Goal: Task Accomplishment & Management: Manage account settings

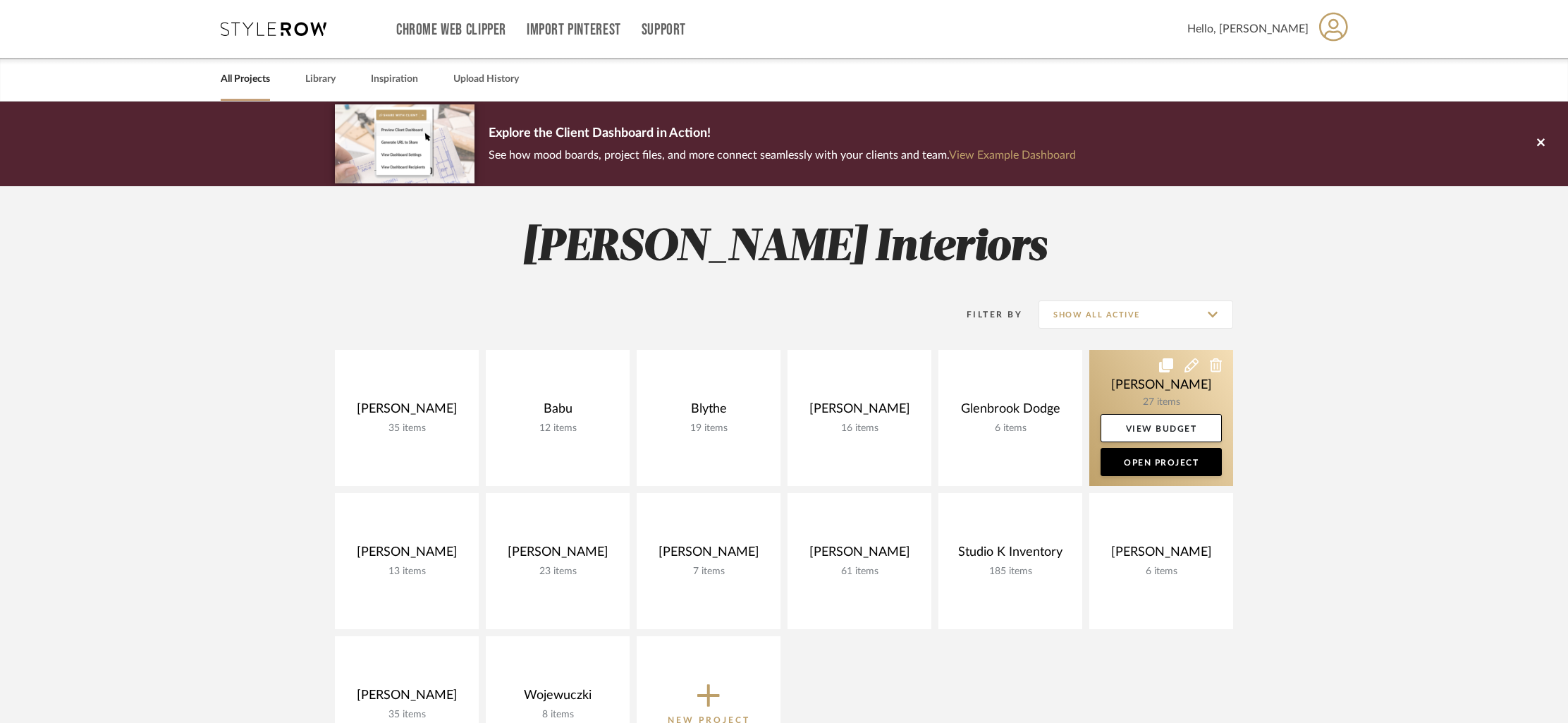
click at [1160, 476] on link at bounding box center [1161, 418] width 144 height 136
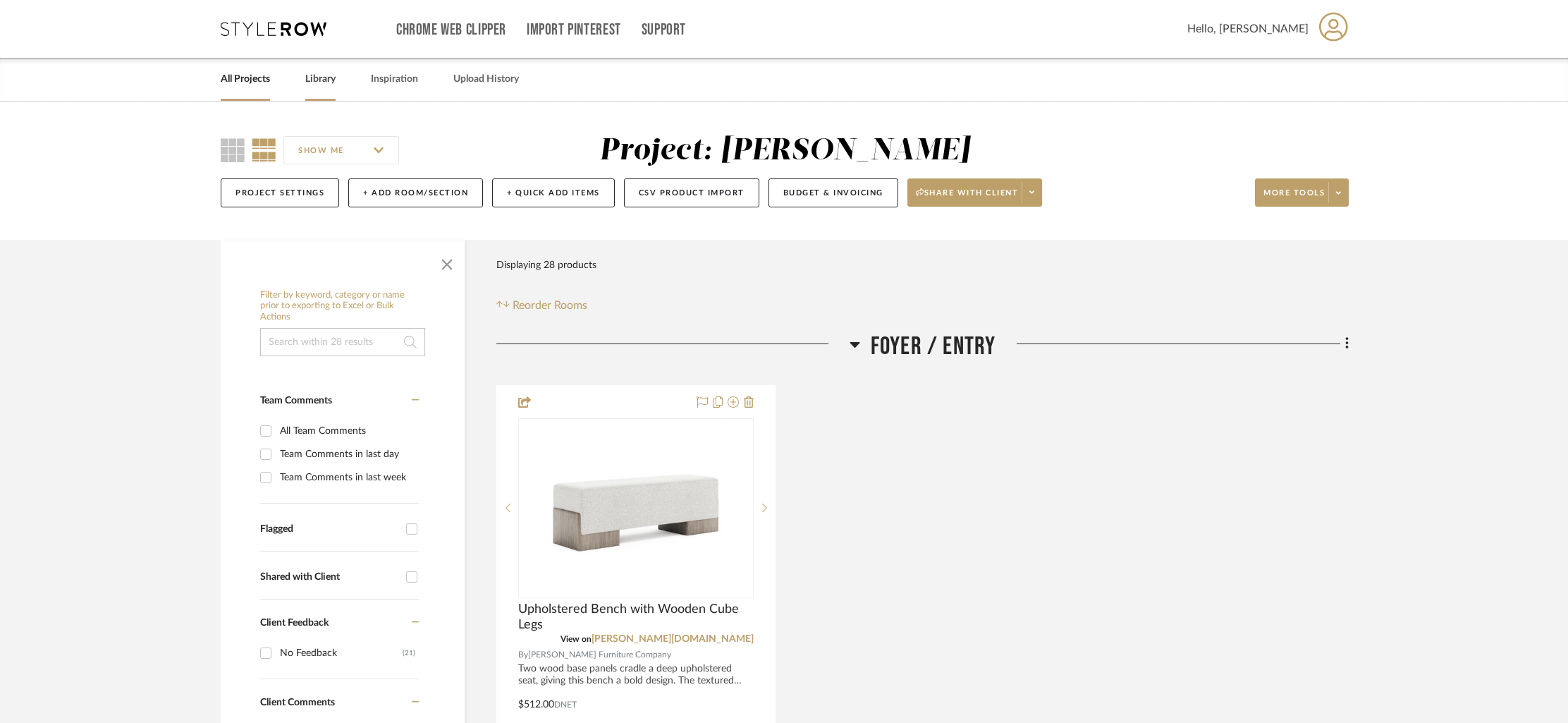
click at [323, 84] on link "Library" at bounding box center [321, 79] width 31 height 19
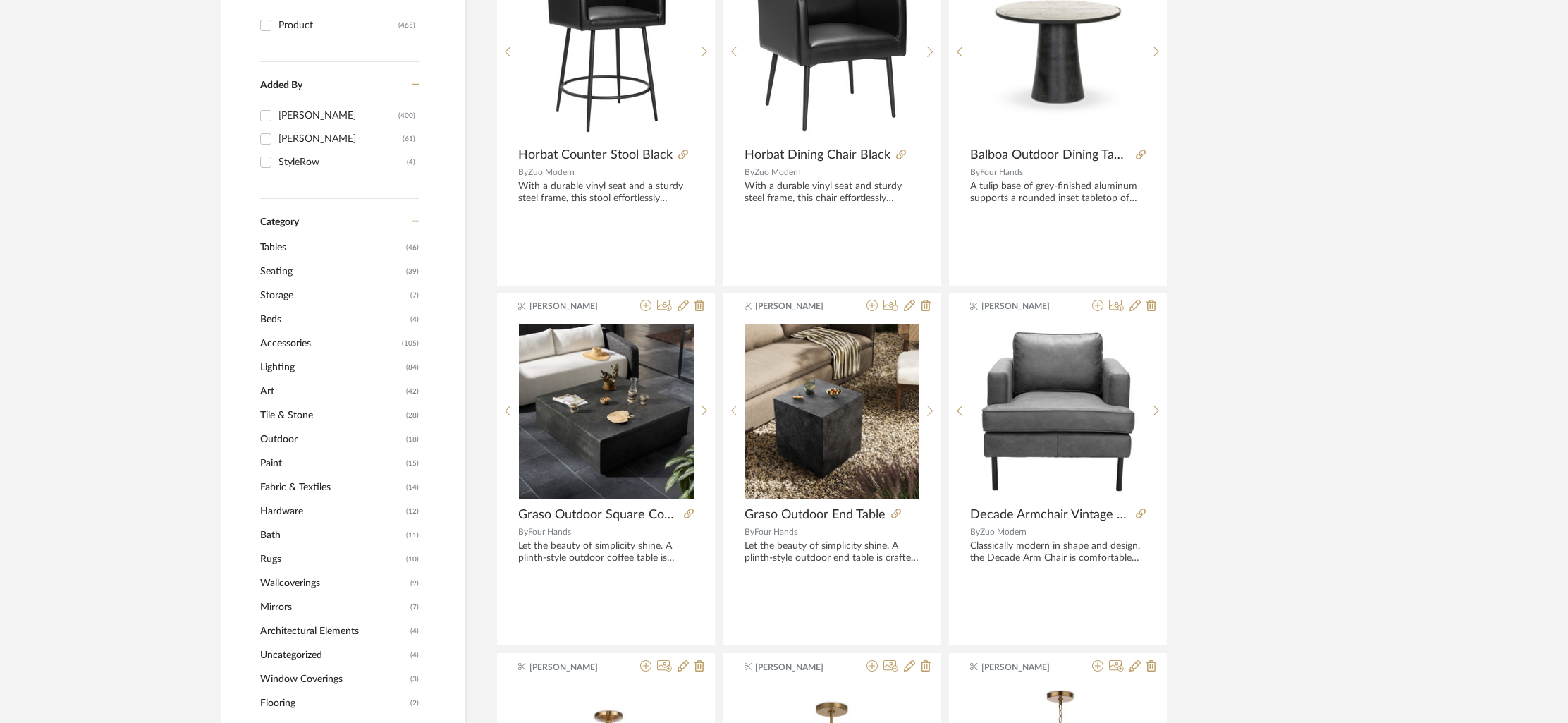
scroll to position [357, 0]
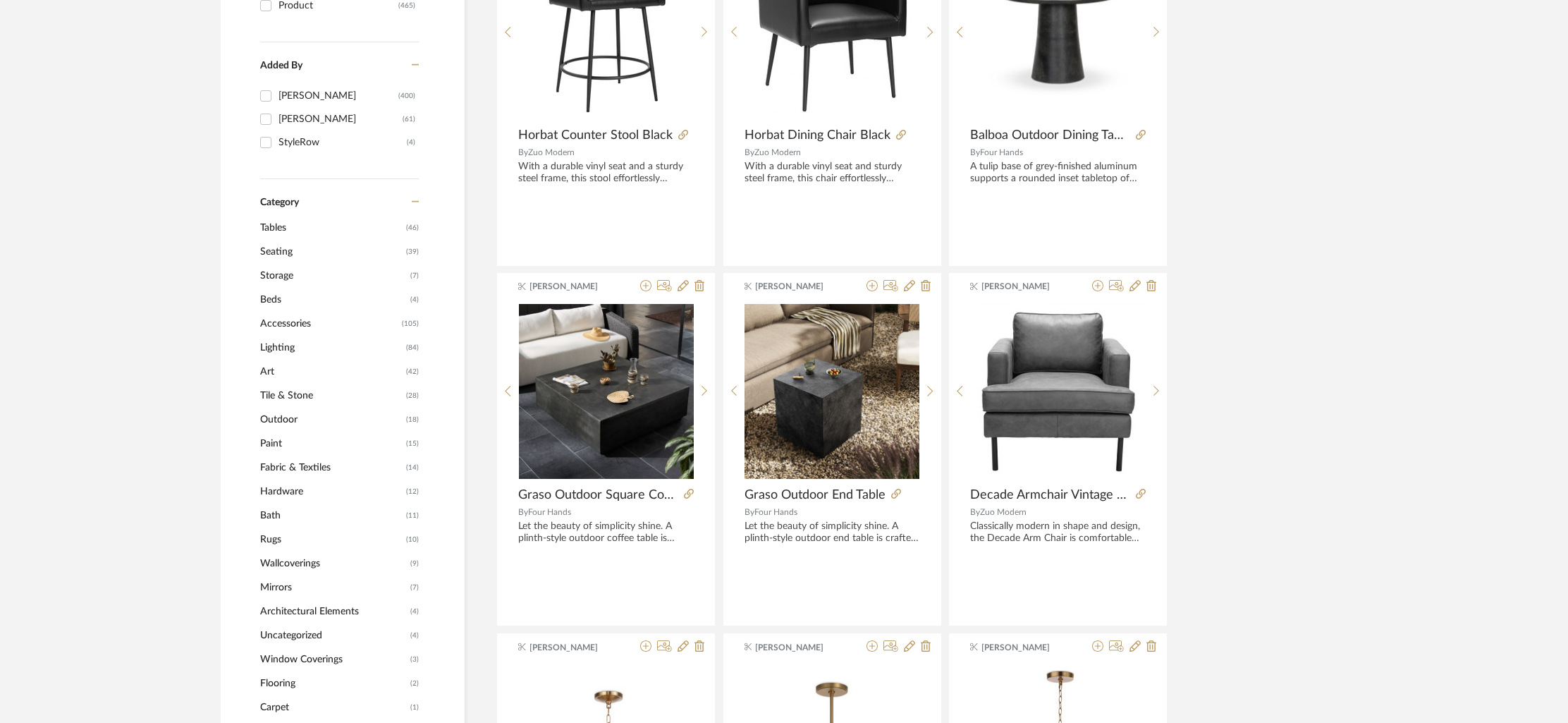
click at [415, 373] on span "(42)" at bounding box center [412, 372] width 12 height 23
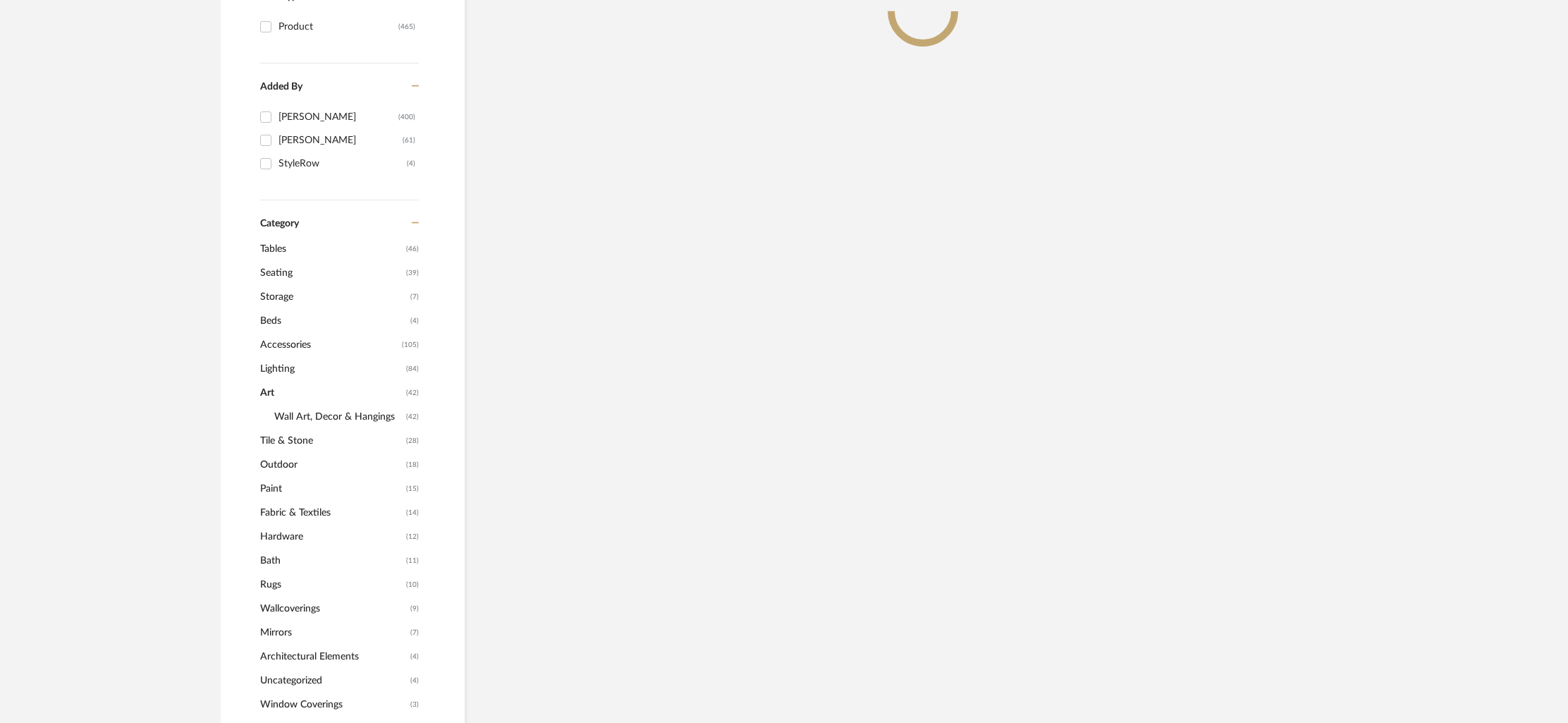
scroll to position [378, 0]
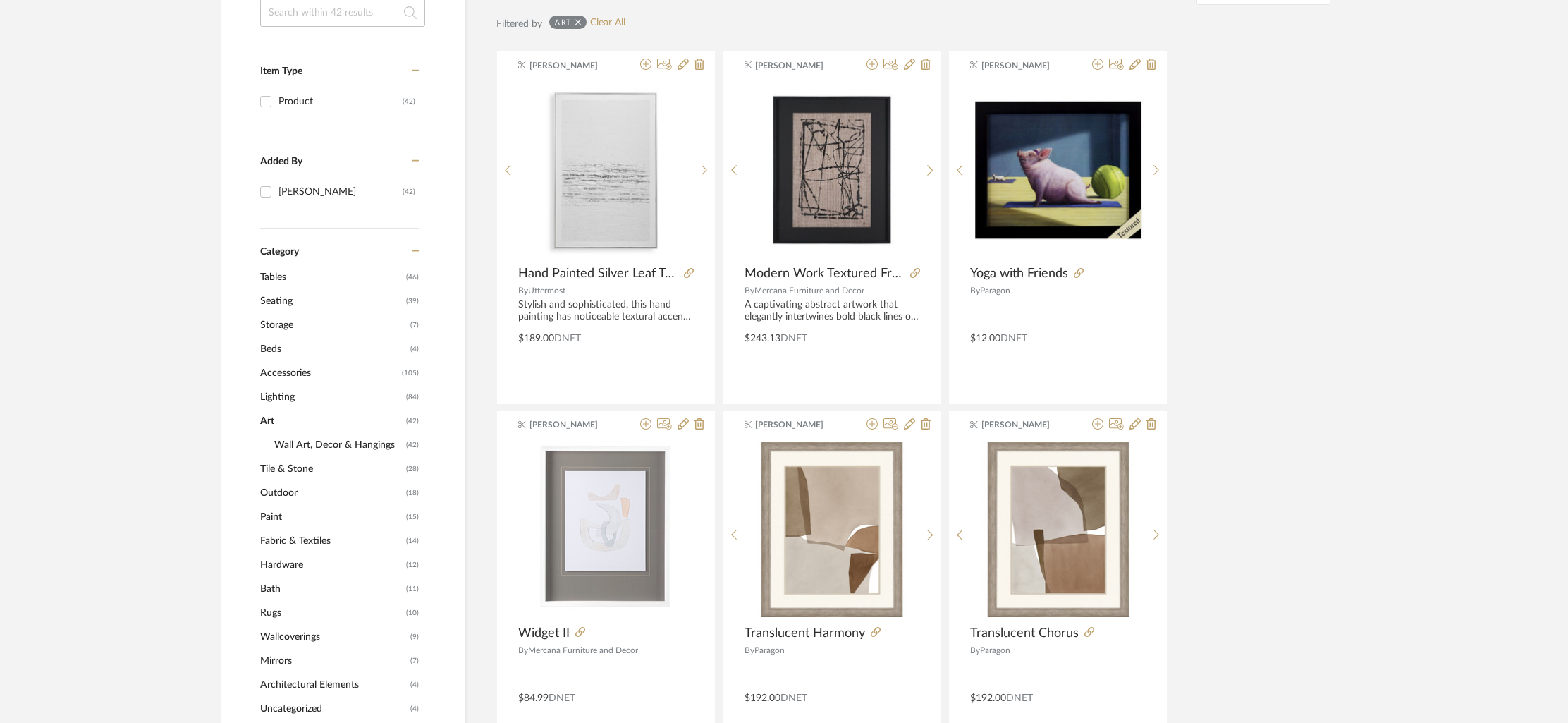
scroll to position [280, 0]
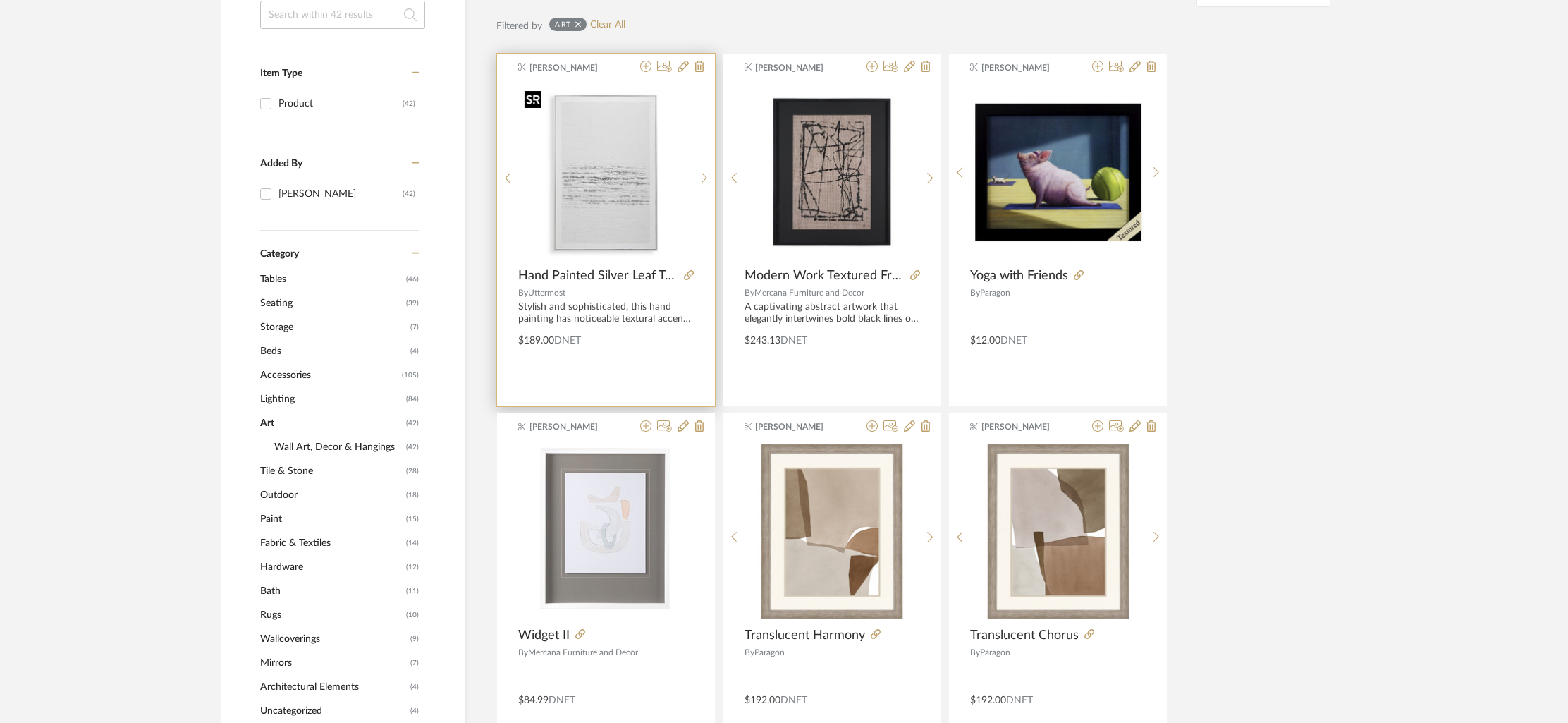
click at [649, 168] on img "0" at bounding box center [606, 171] width 175 height 175
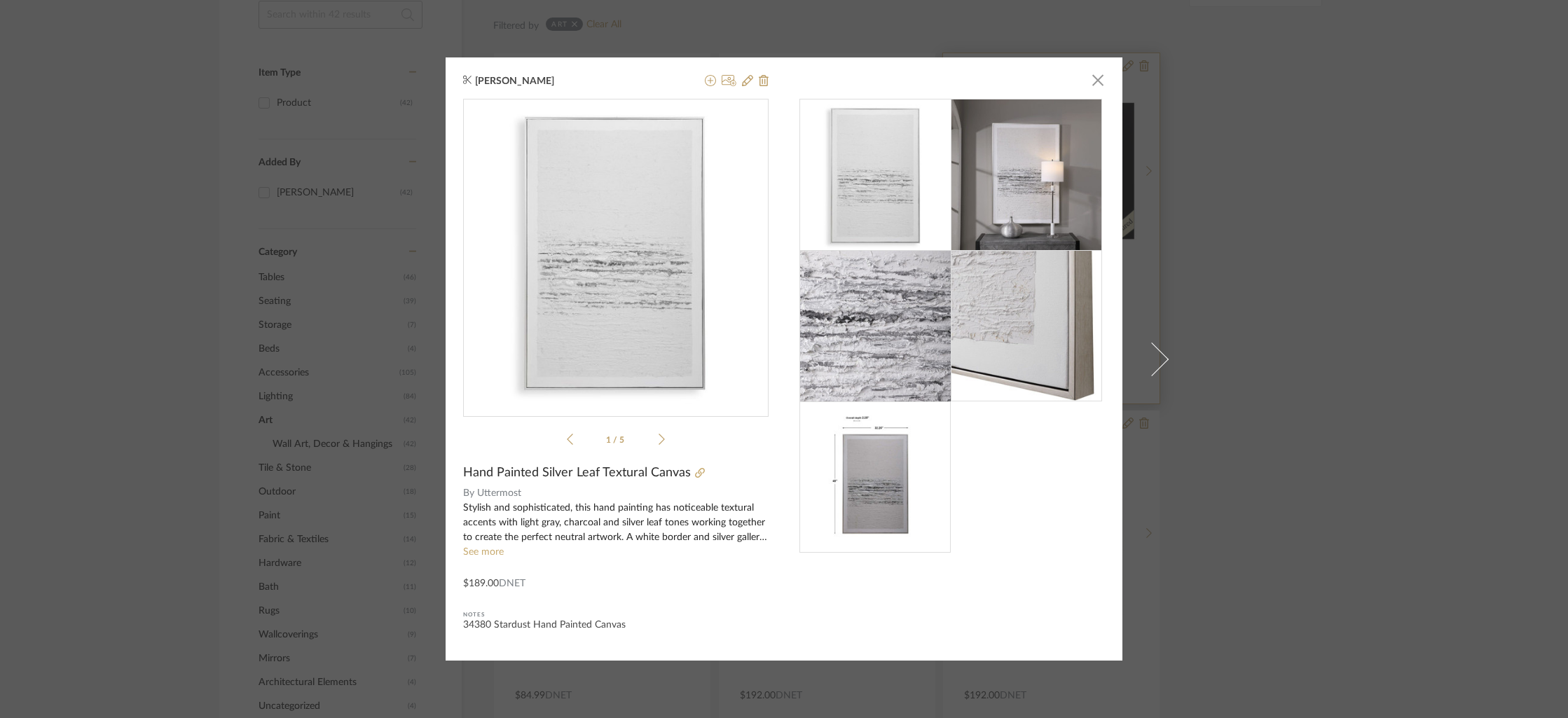
drag, startPoint x: 1099, startPoint y: 87, endPoint x: 951, endPoint y: 70, distance: 149.0
click at [1099, 87] on span "button" at bounding box center [1097, 79] width 28 height 28
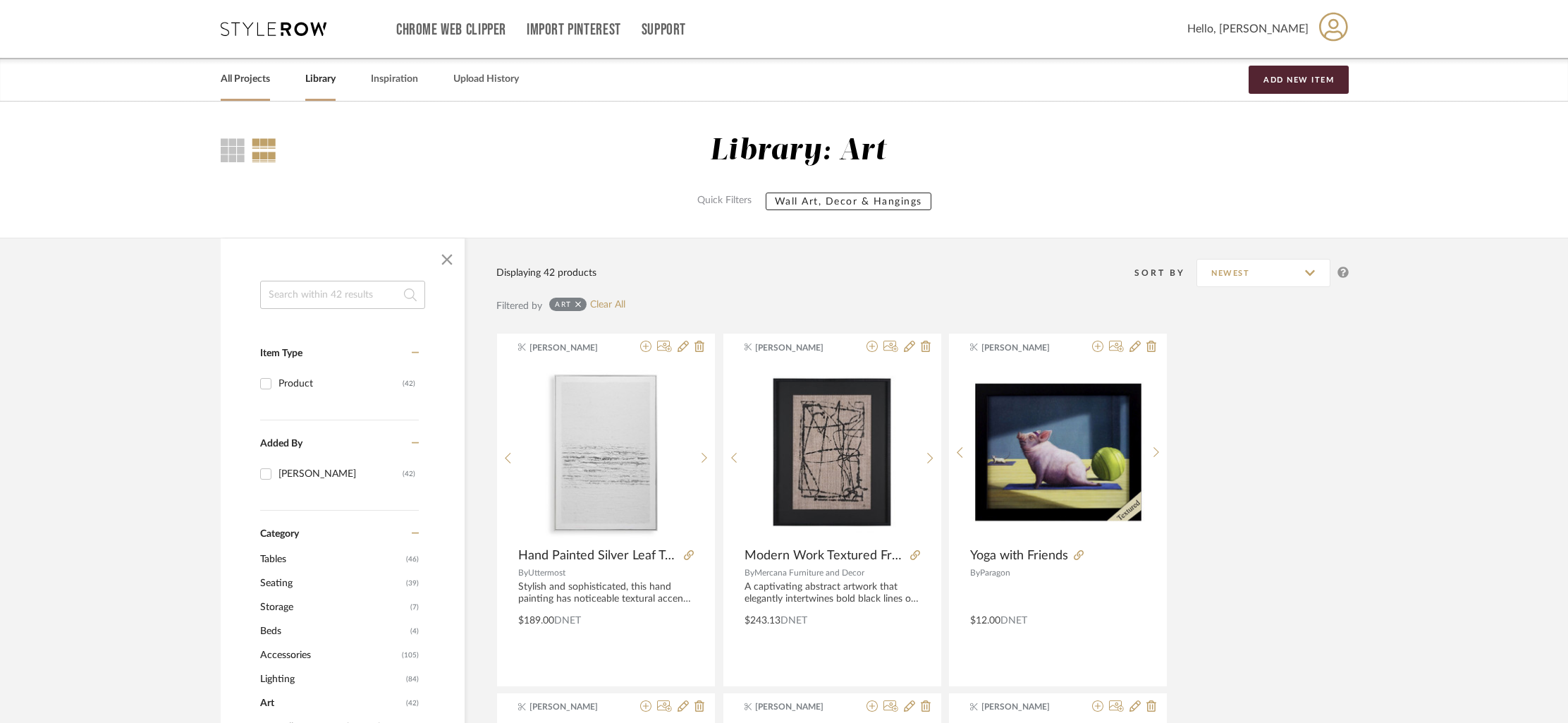
click at [239, 75] on link "All Projects" at bounding box center [246, 79] width 50 height 19
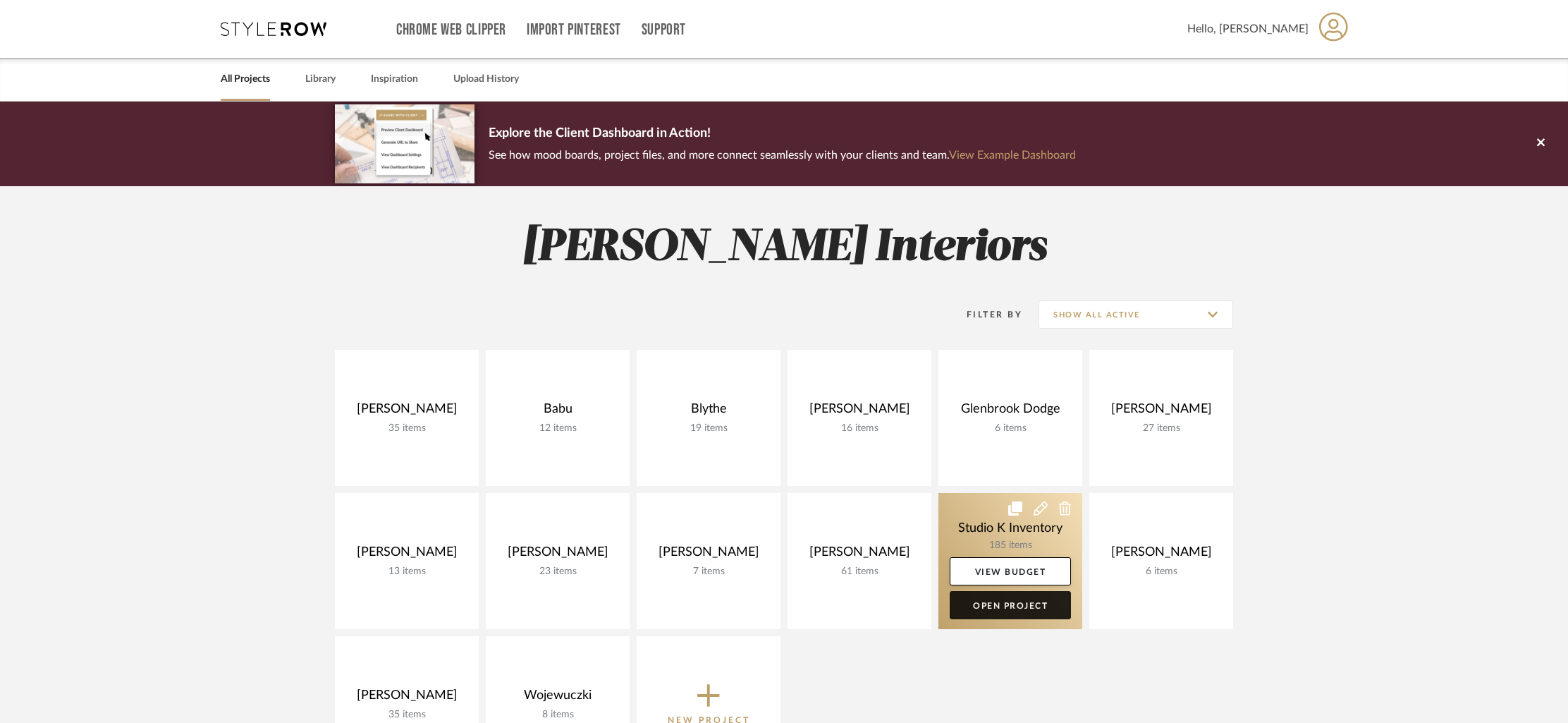
click at [1021, 604] on link "Open Project" at bounding box center [1010, 604] width 122 height 28
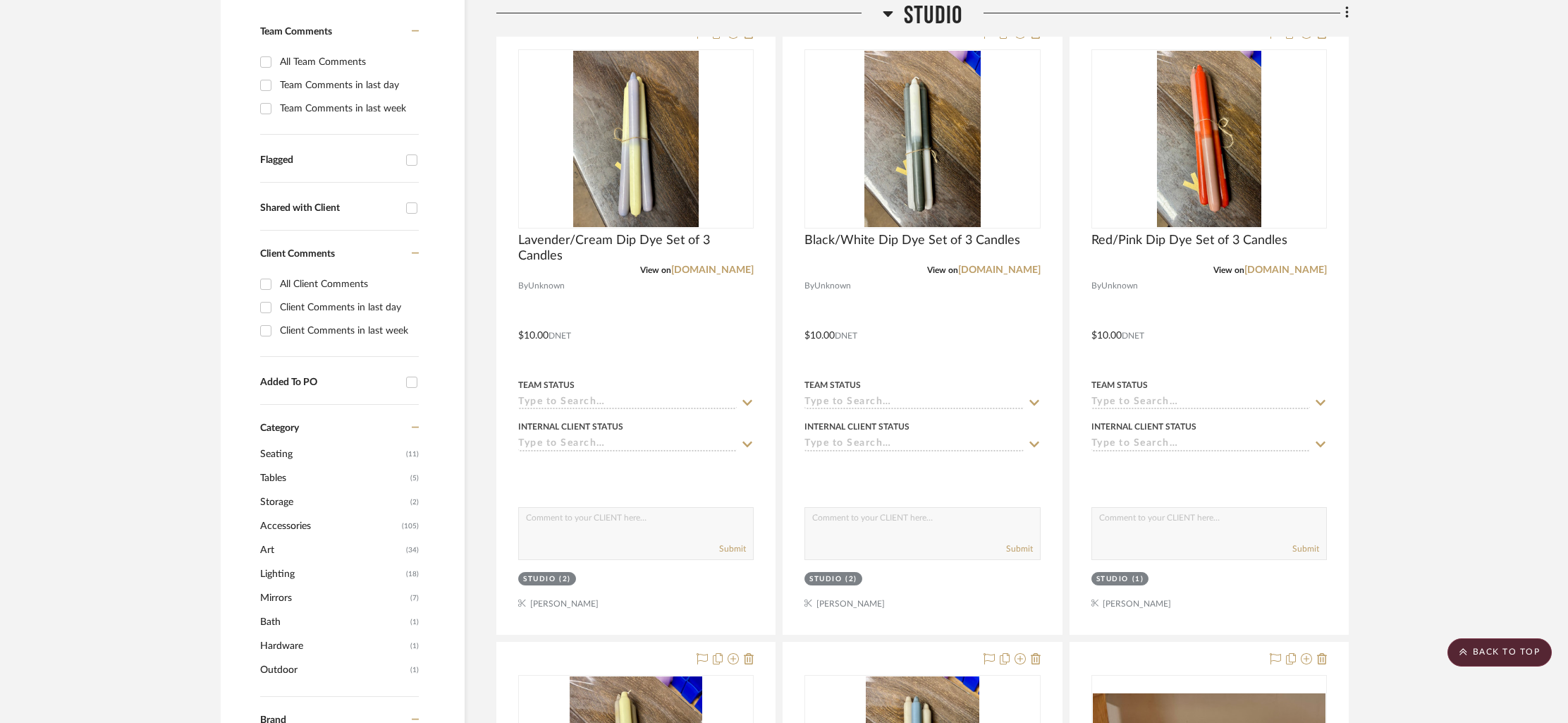
scroll to position [393, 0]
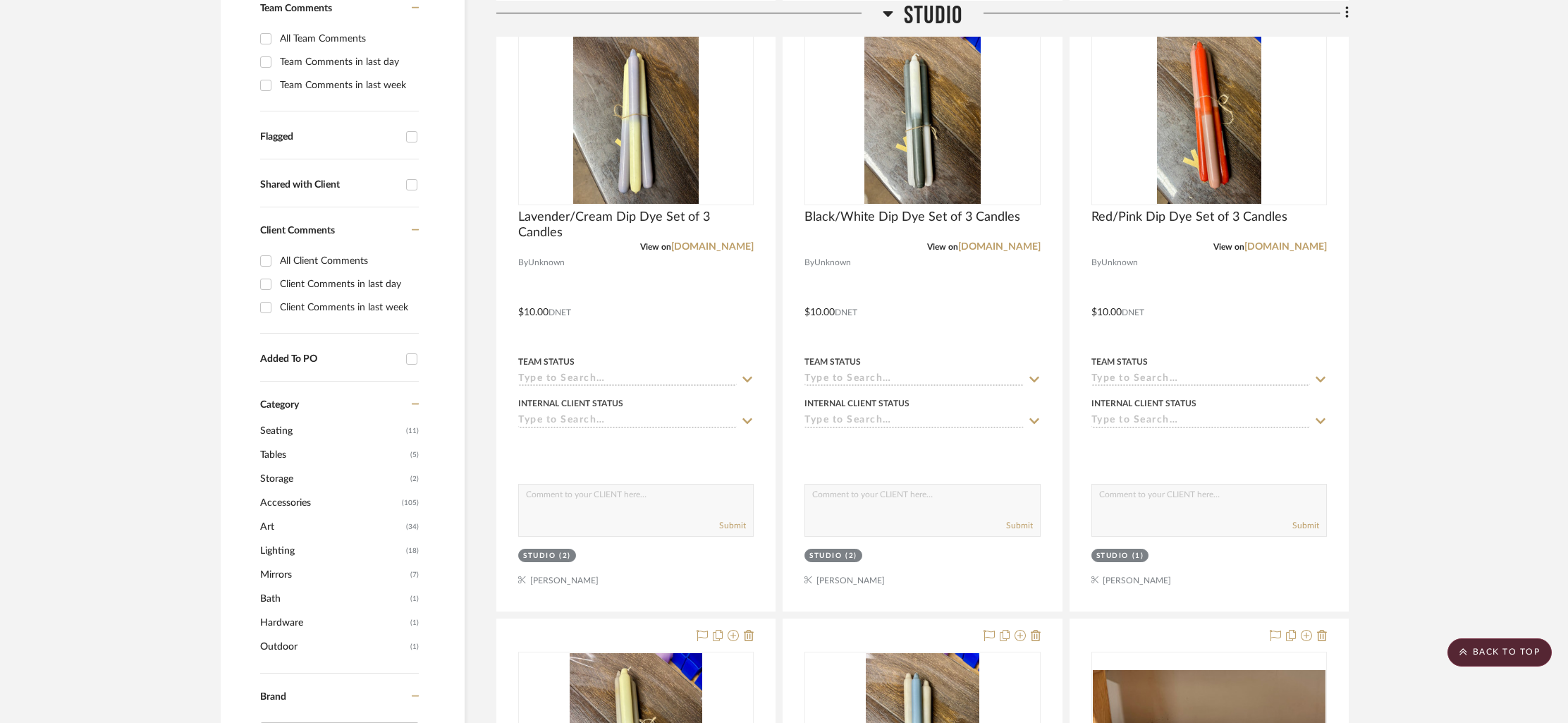
click at [417, 527] on span "(34)" at bounding box center [412, 527] width 12 height 23
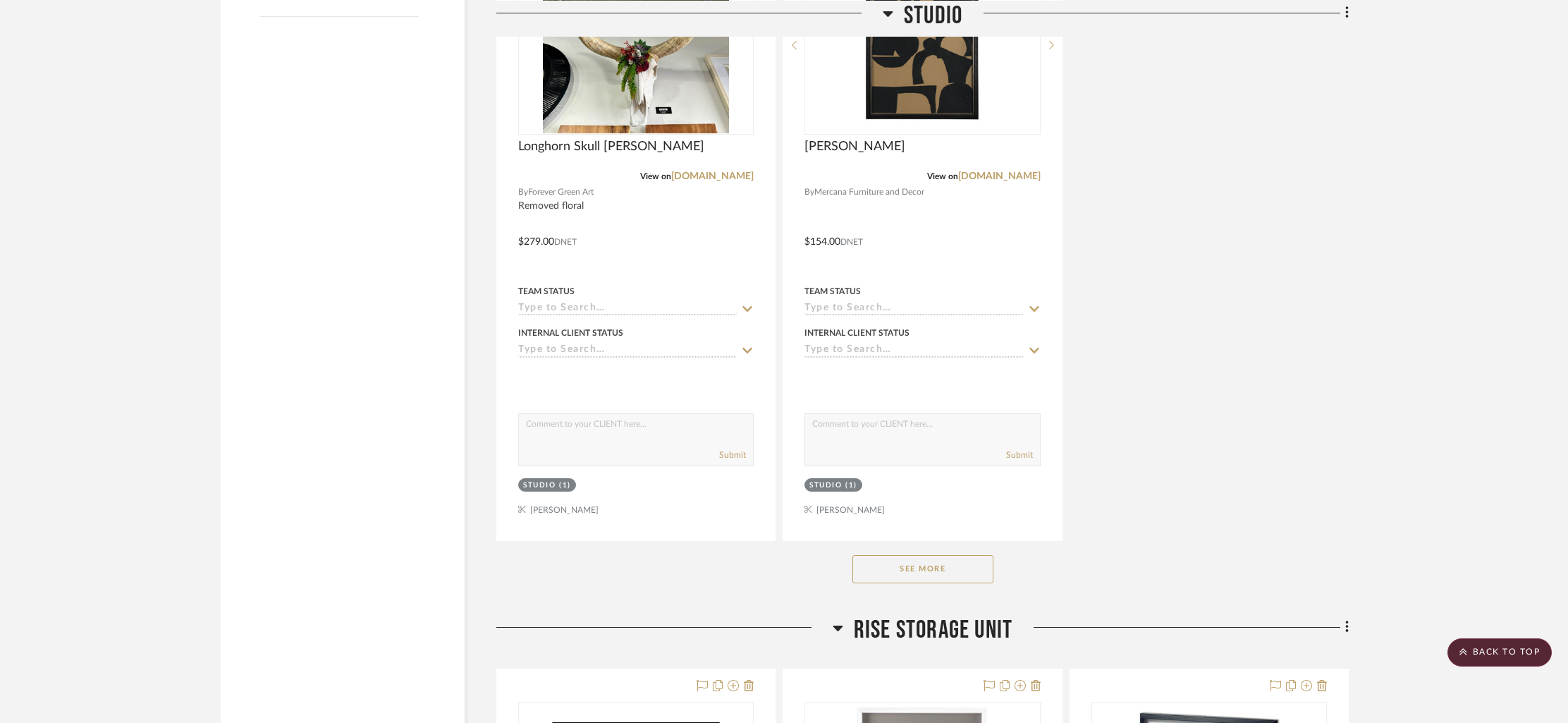
scroll to position [1741, 0]
click at [946, 555] on button "See More" at bounding box center [922, 567] width 141 height 28
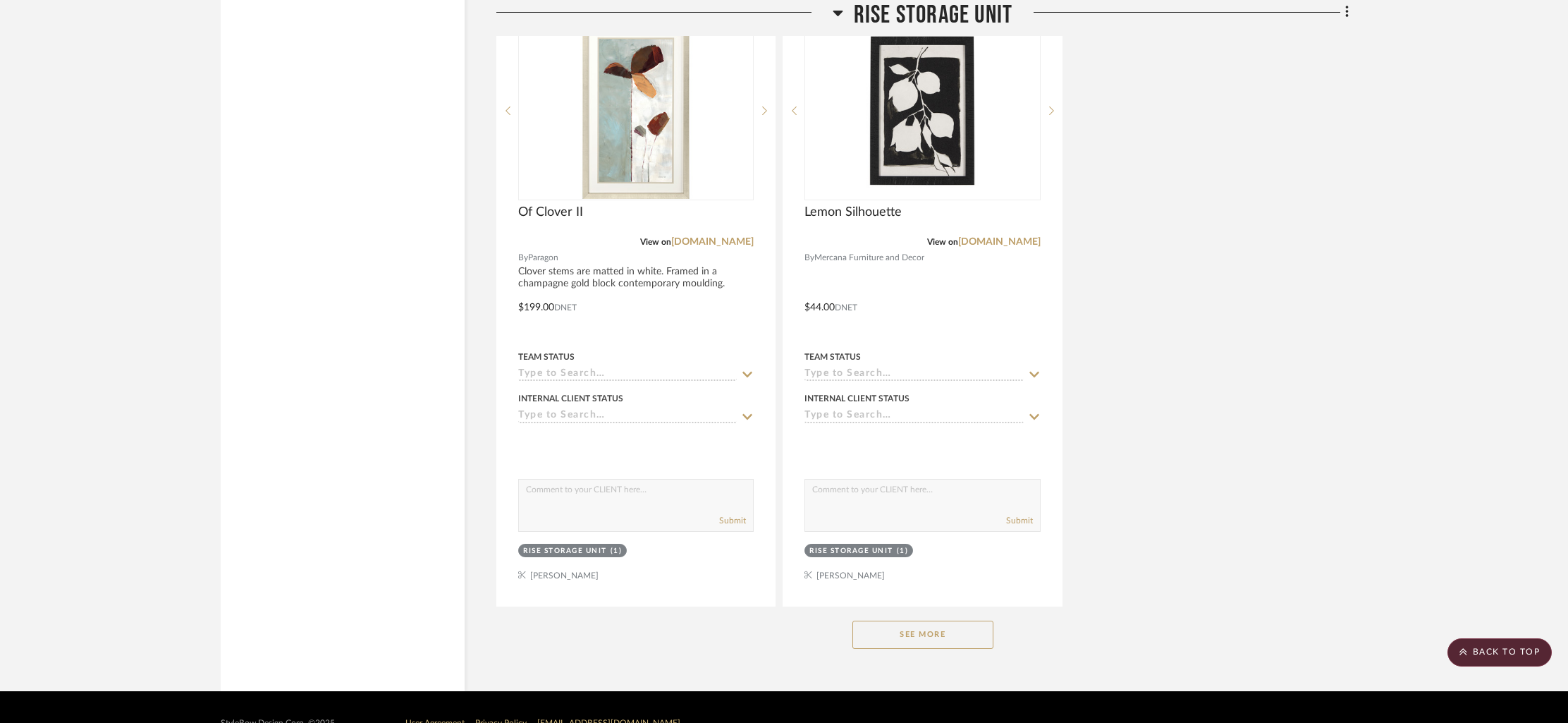
scroll to position [5575, 0]
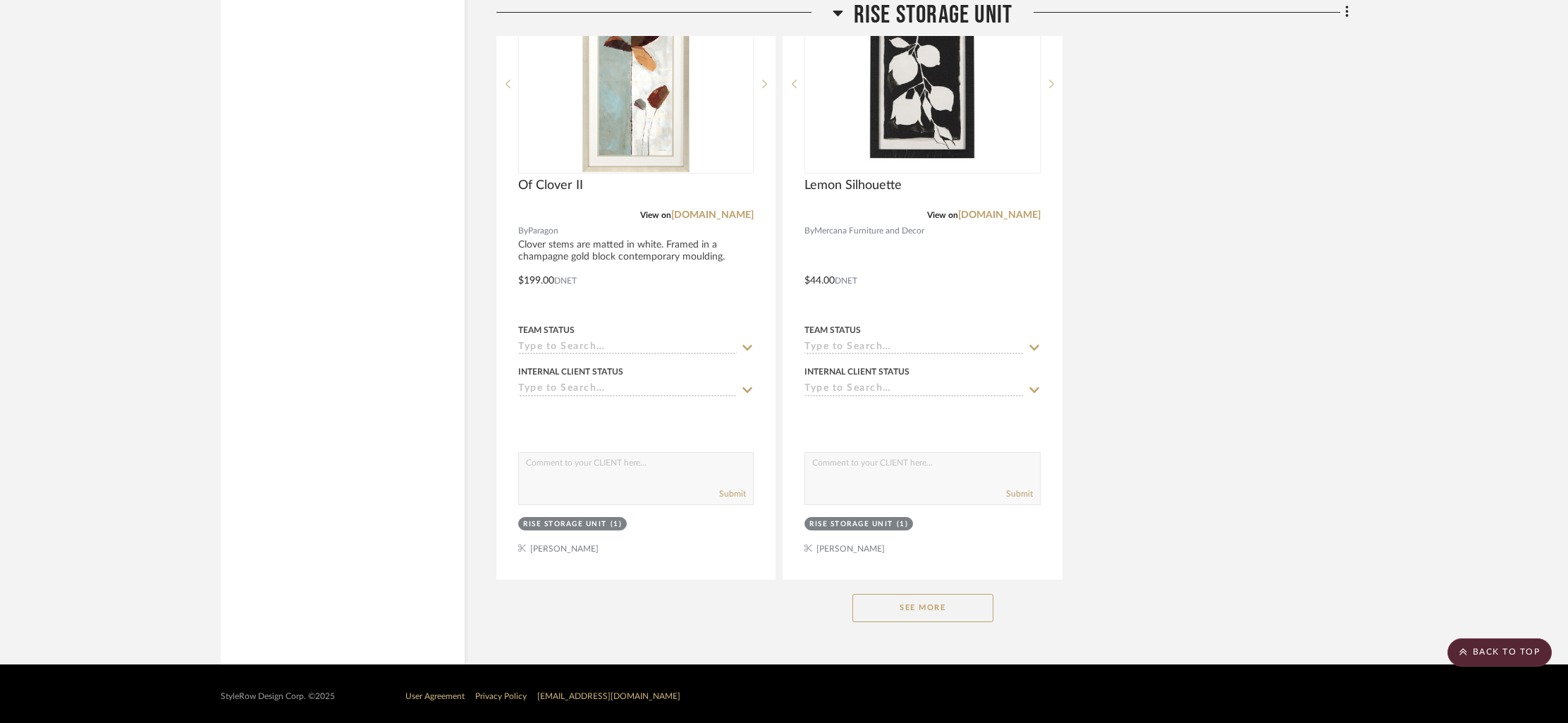
click at [932, 599] on button "See More" at bounding box center [922, 607] width 141 height 28
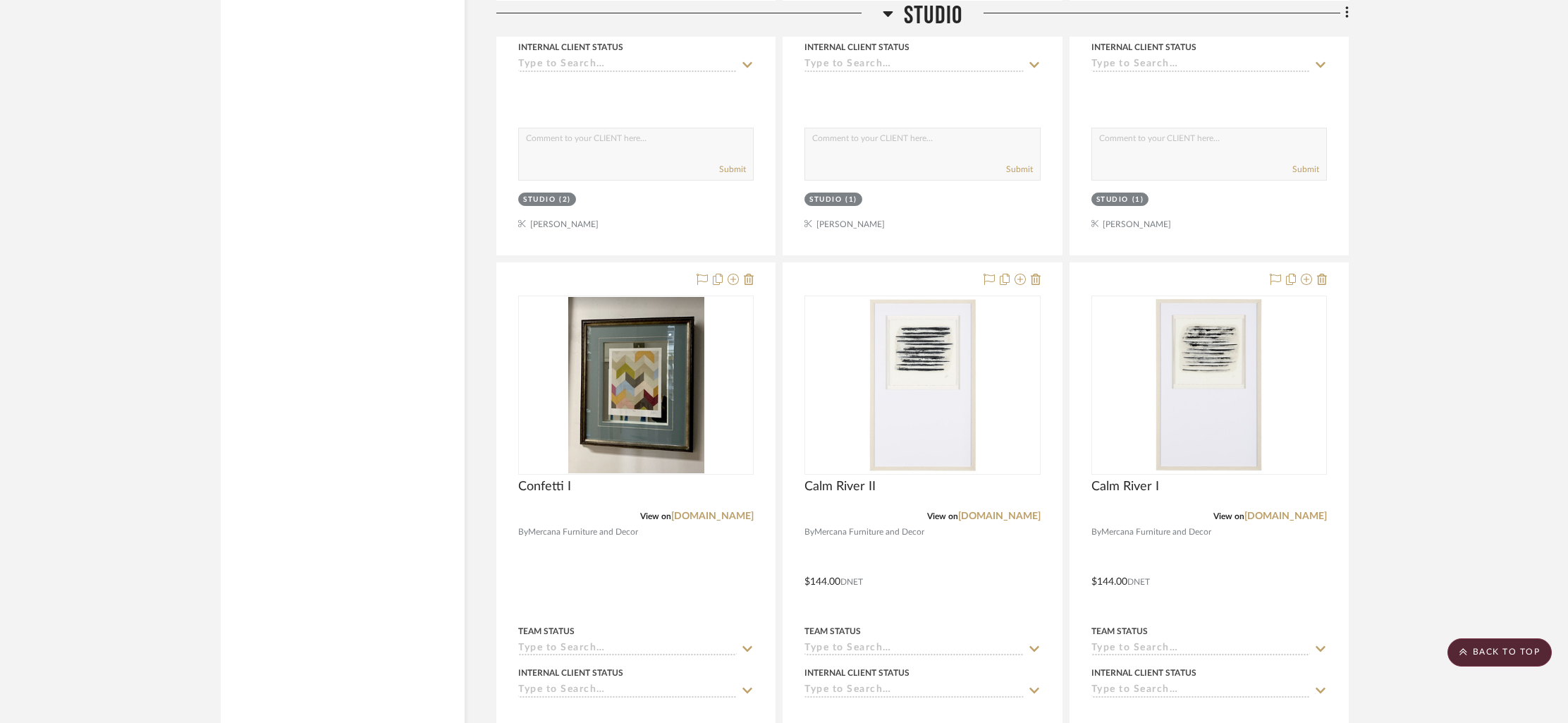
scroll to position [2667, 0]
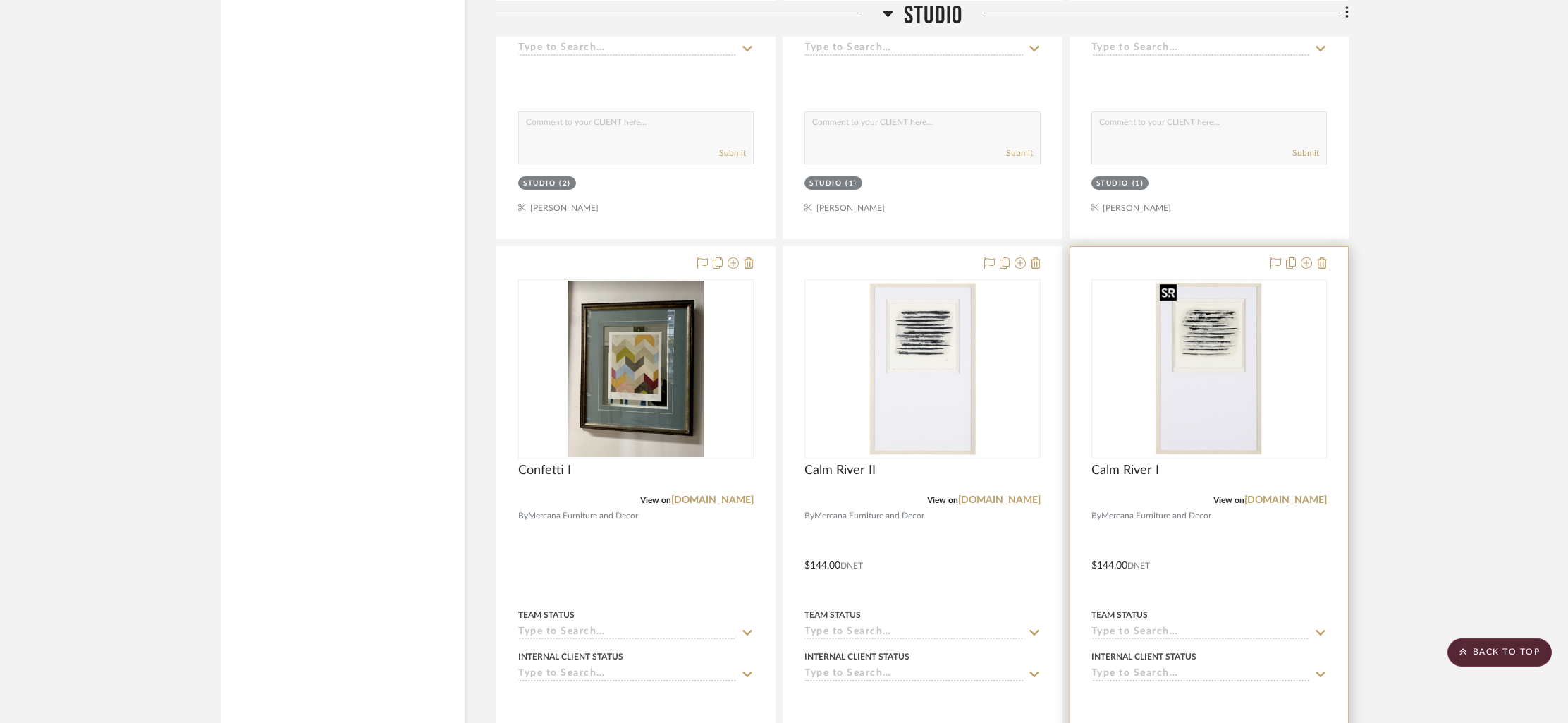
click at [1220, 350] on img "0" at bounding box center [1209, 369] width 110 height 176
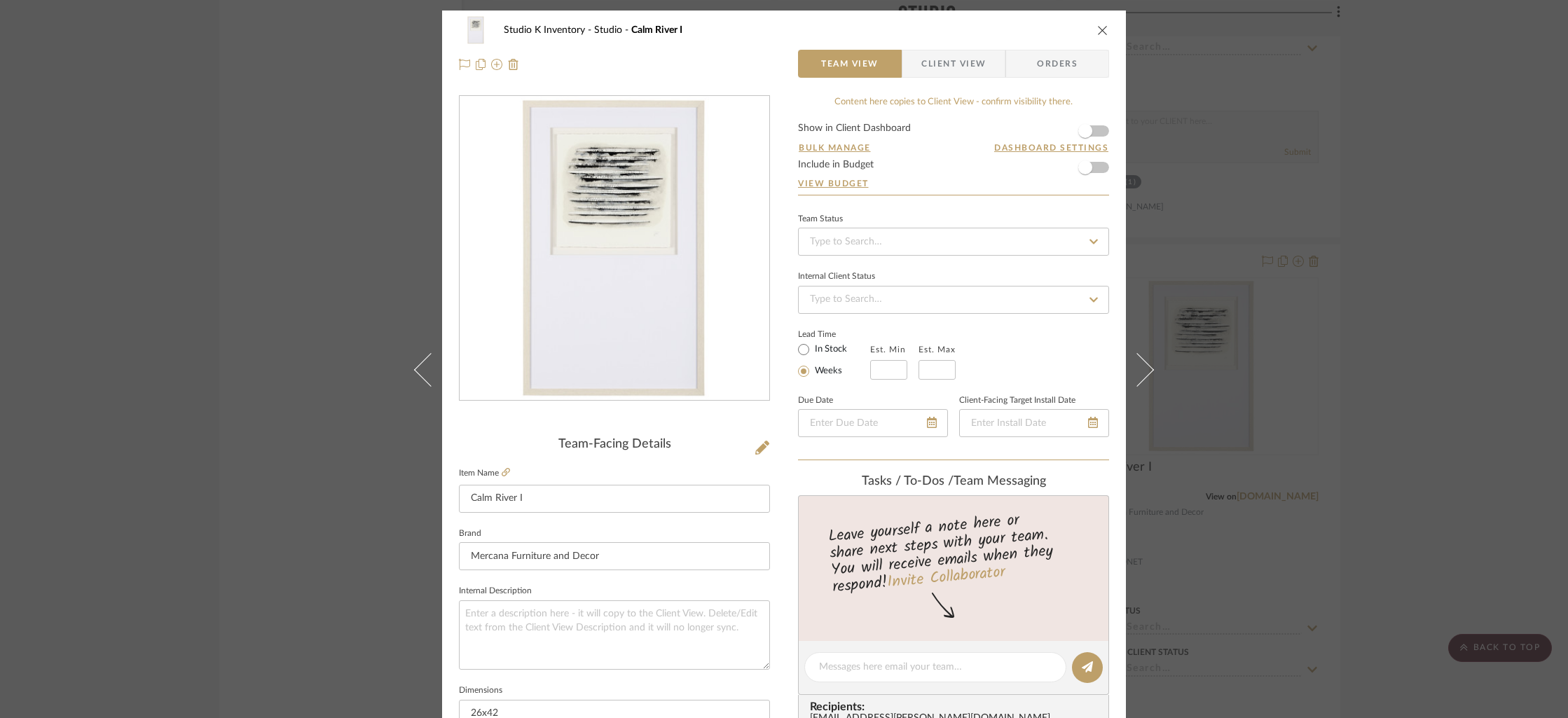
click at [1107, 30] on div "Studio K Inventory Studio Calm River I Team View Client View Orders" at bounding box center [784, 47] width 684 height 73
click at [1099, 28] on icon "close" at bounding box center [1103, 30] width 11 height 11
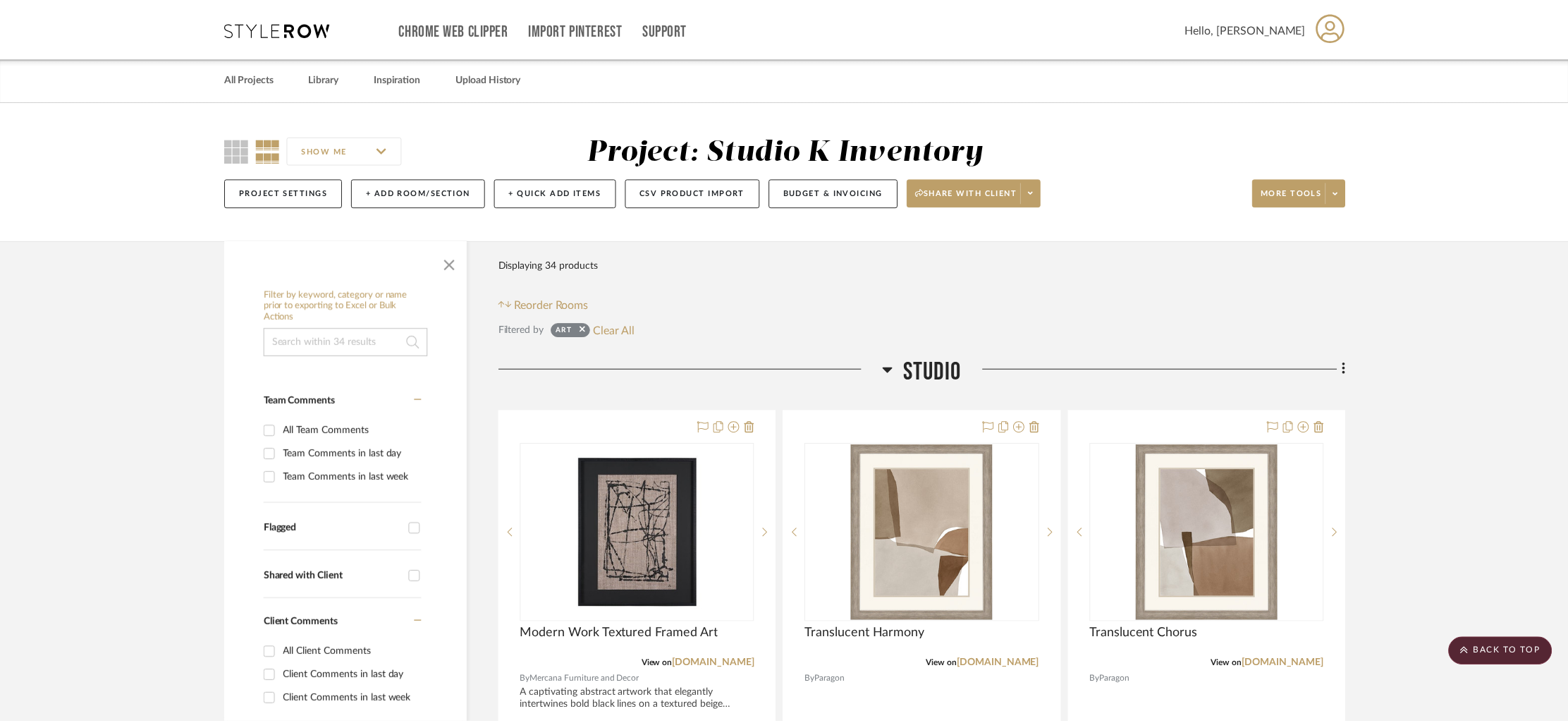
scroll to position [2667, 0]
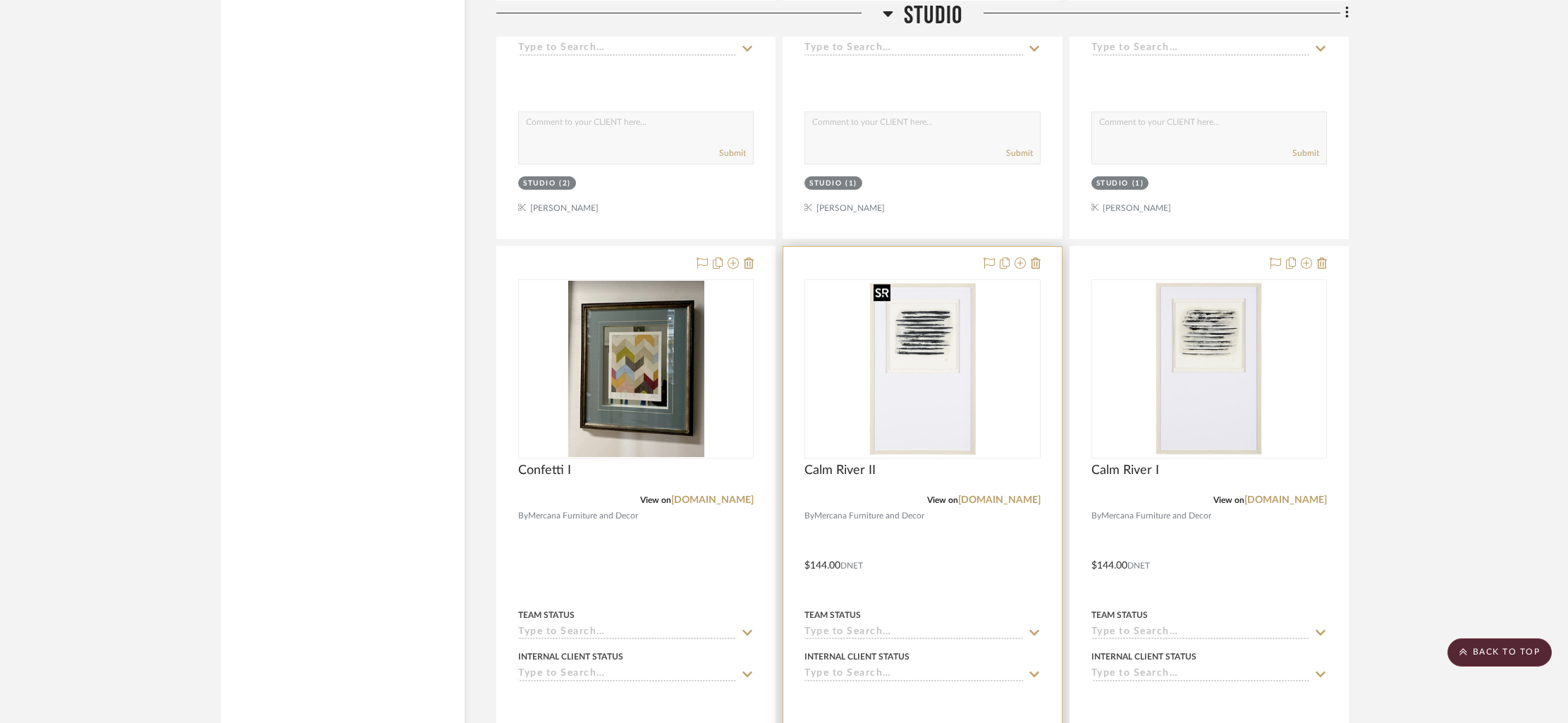
click at [936, 357] on div at bounding box center [922, 369] width 235 height 179
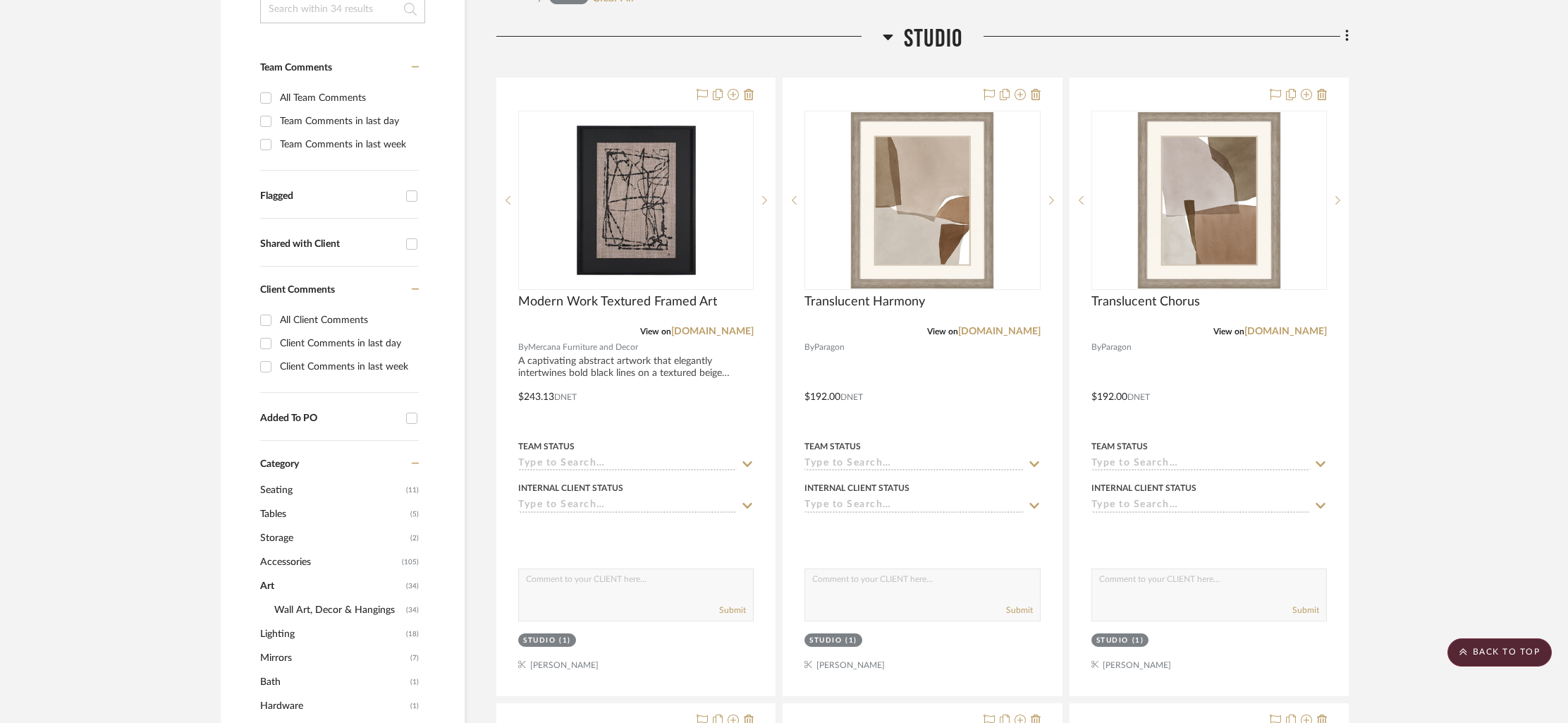
scroll to position [0, 0]
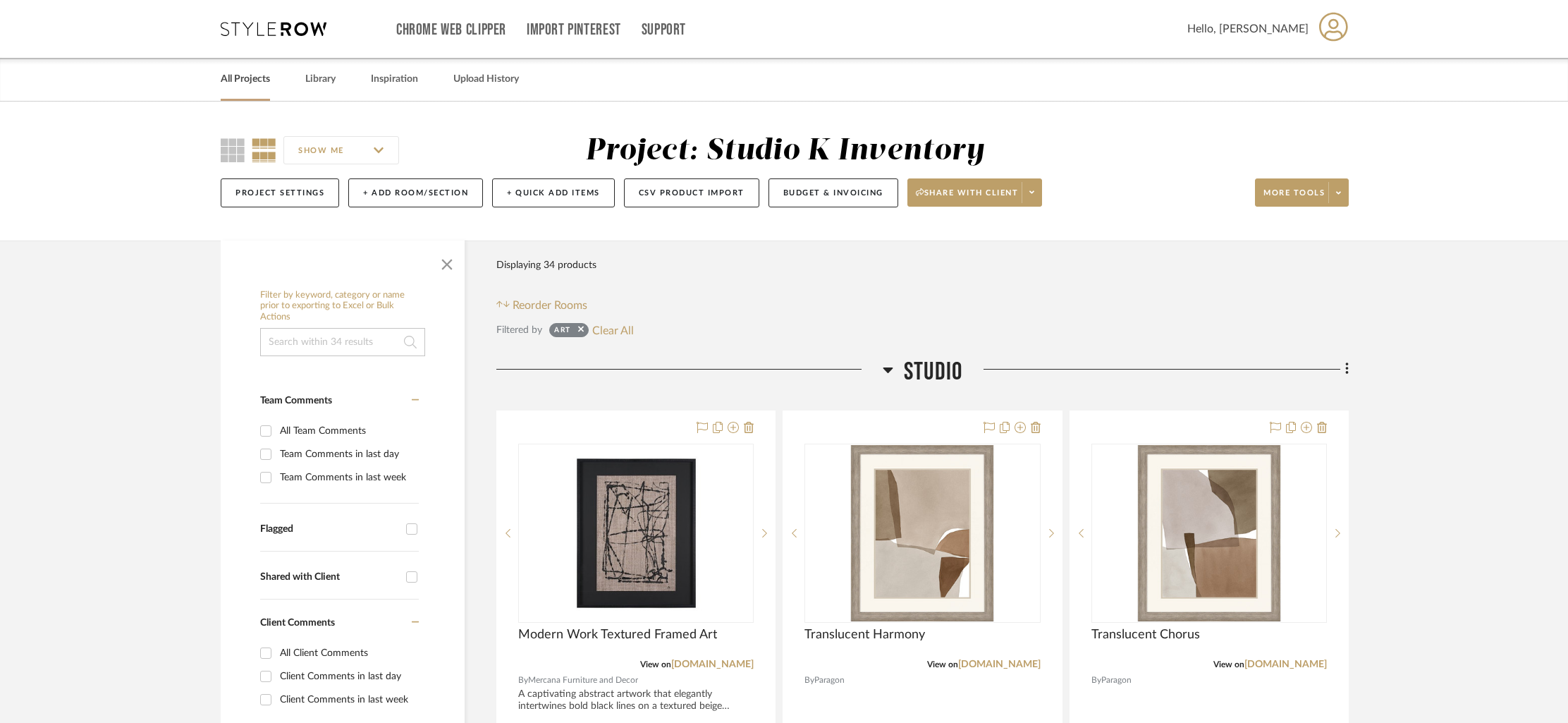
click at [249, 77] on link "All Projects" at bounding box center [246, 79] width 50 height 19
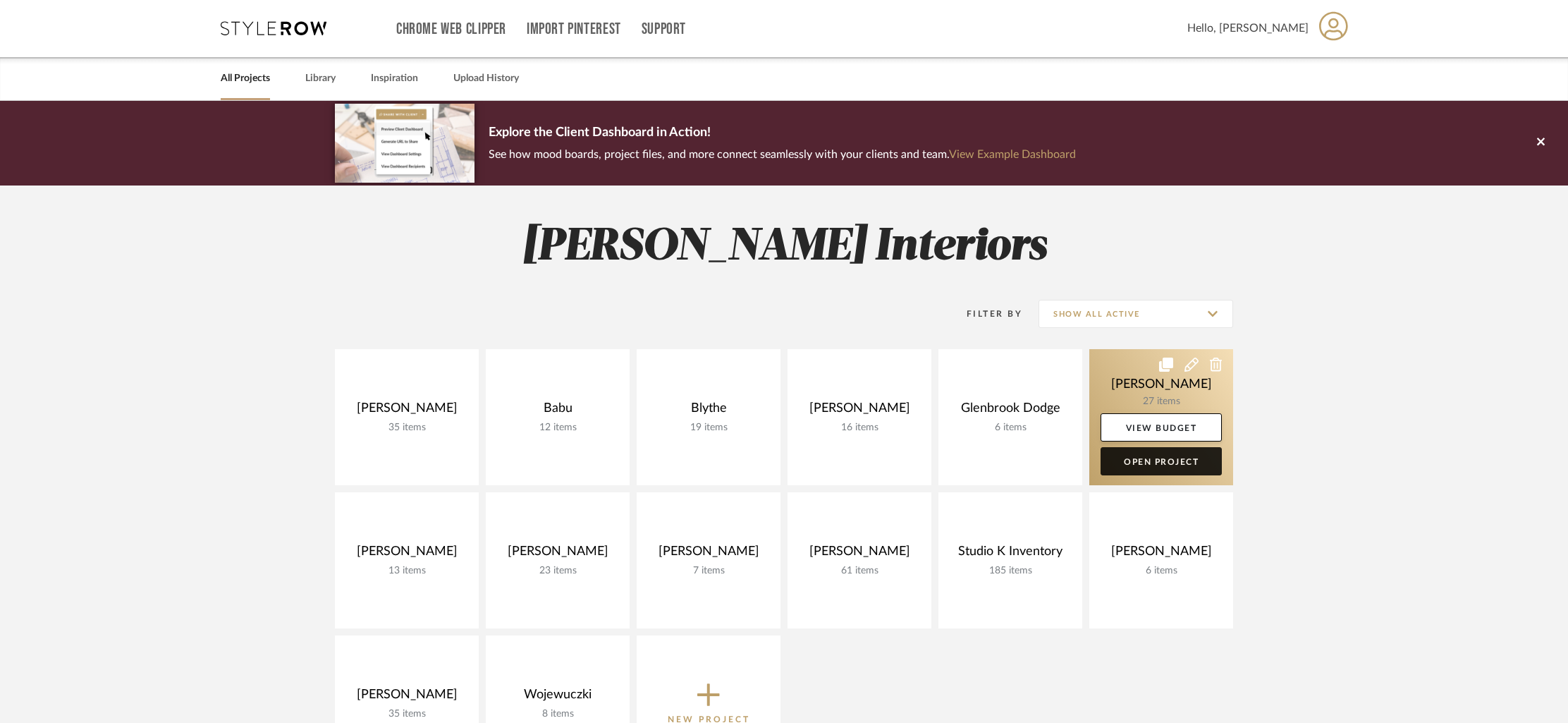
click at [1137, 463] on link "Open Project" at bounding box center [1161, 461] width 122 height 28
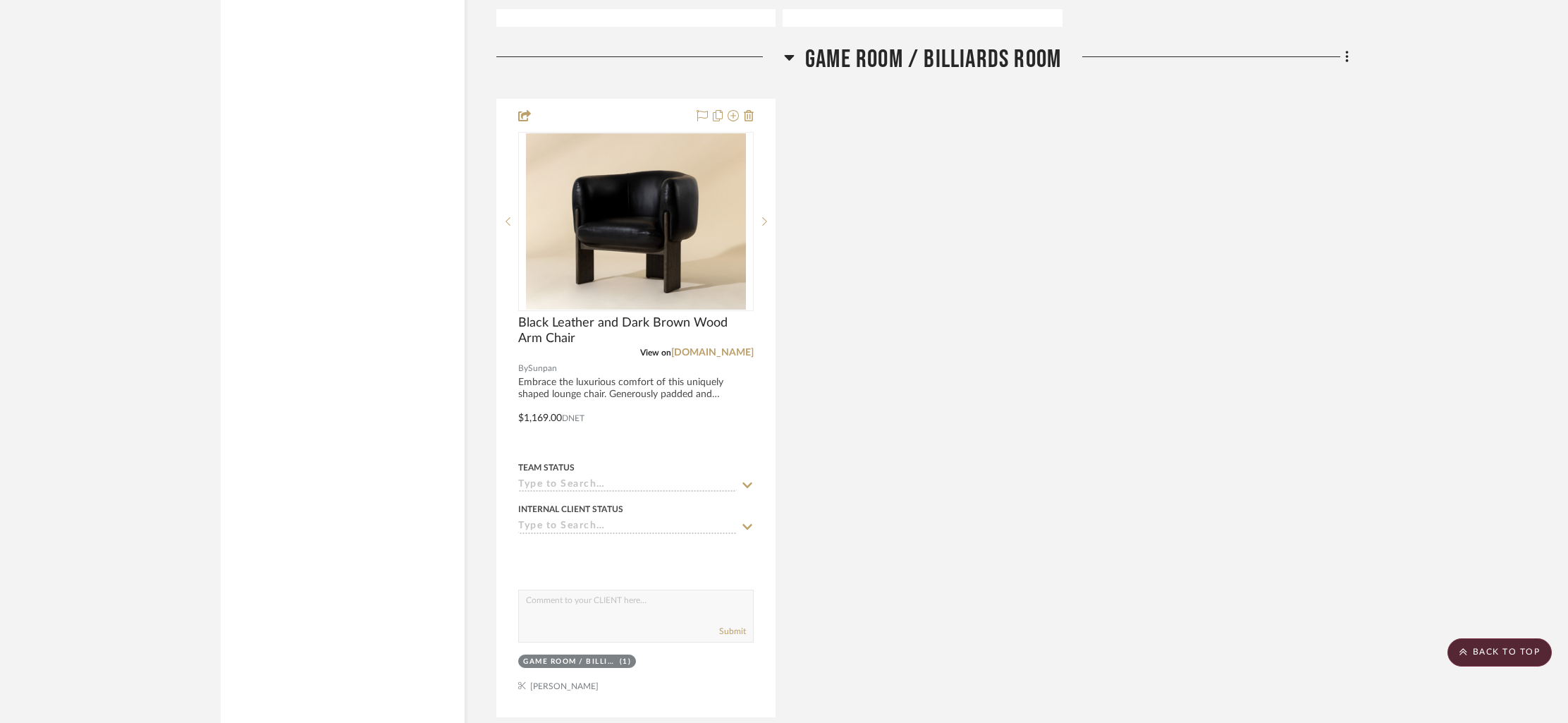
scroll to position [4357, 0]
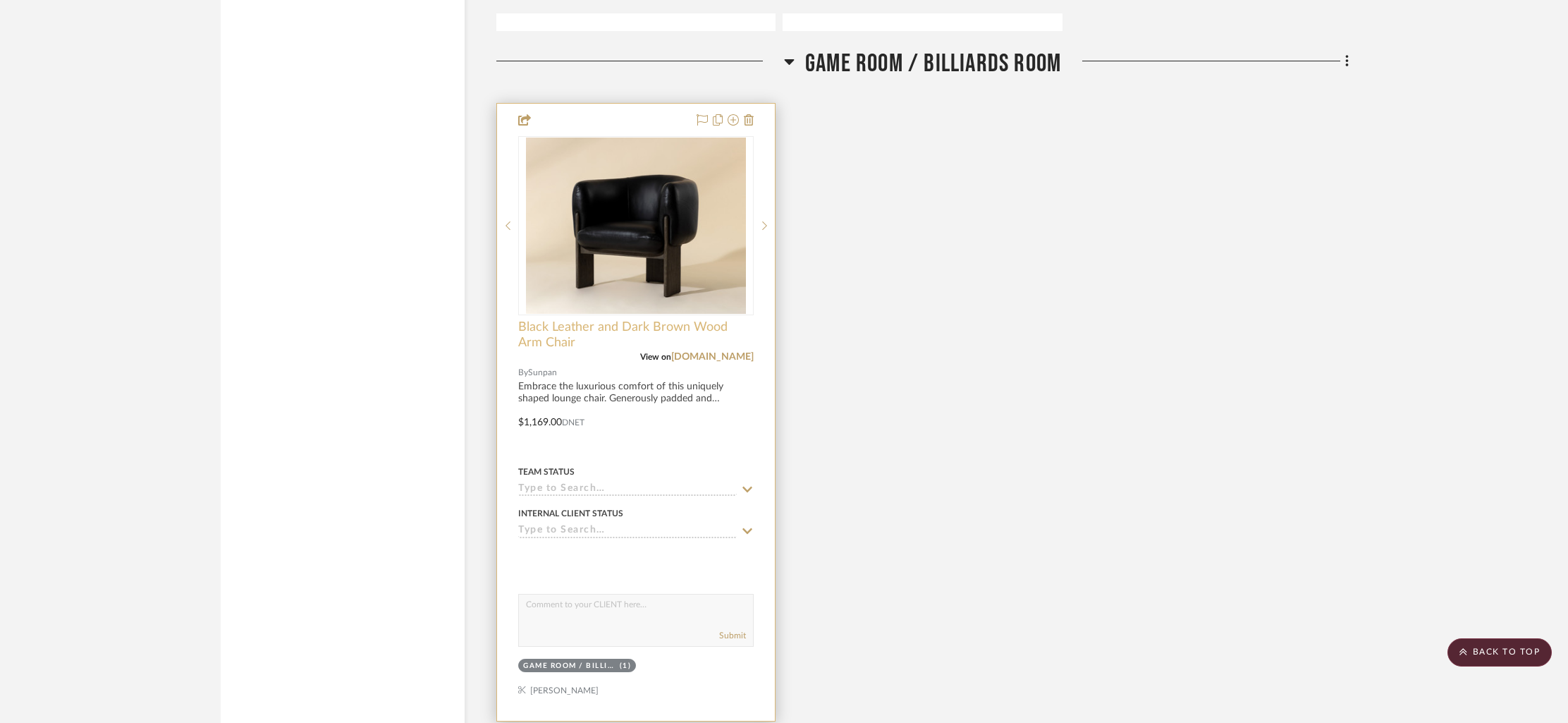
click at [682, 326] on span "Black Leather and Dark Brown Wood Arm Chair" at bounding box center [636, 335] width 235 height 31
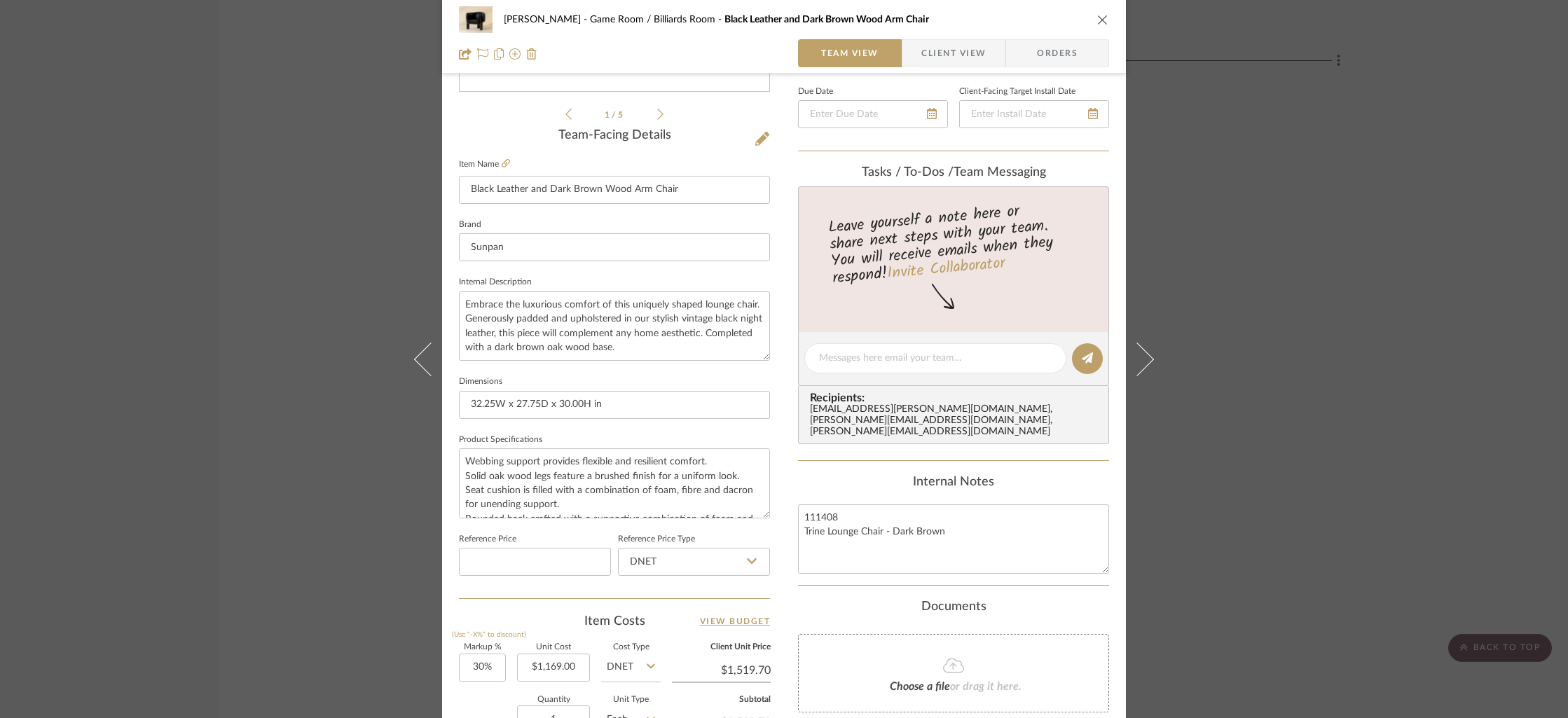
scroll to position [411, 0]
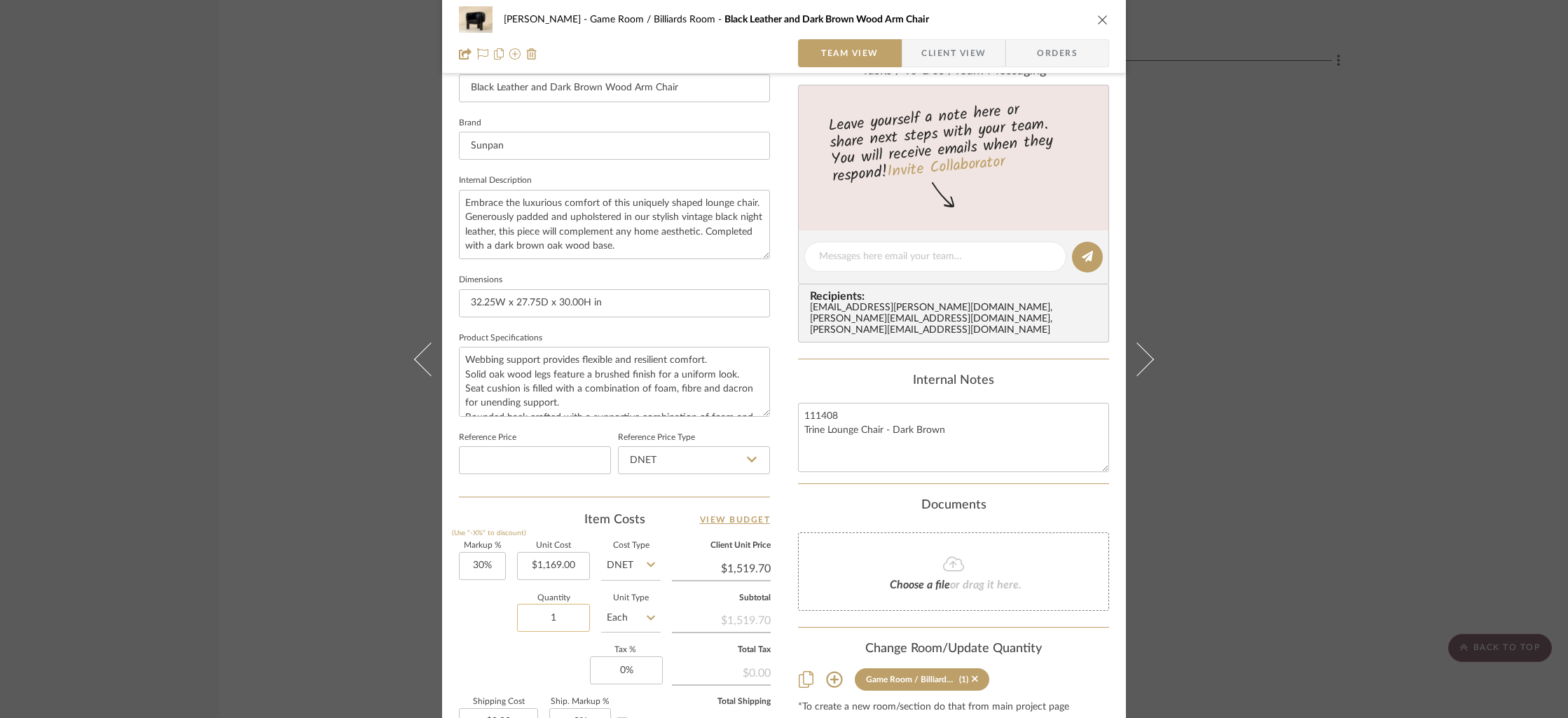
drag, startPoint x: 560, startPoint y: 615, endPoint x: 538, endPoint y: 618, distance: 22.2
click at [538, 618] on input "1" at bounding box center [554, 617] width 73 height 28
drag, startPoint x: 562, startPoint y: 617, endPoint x: 538, endPoint y: 618, distance: 24.0
click at [538, 618] on input "1" at bounding box center [554, 617] width 73 height 28
type input "2"
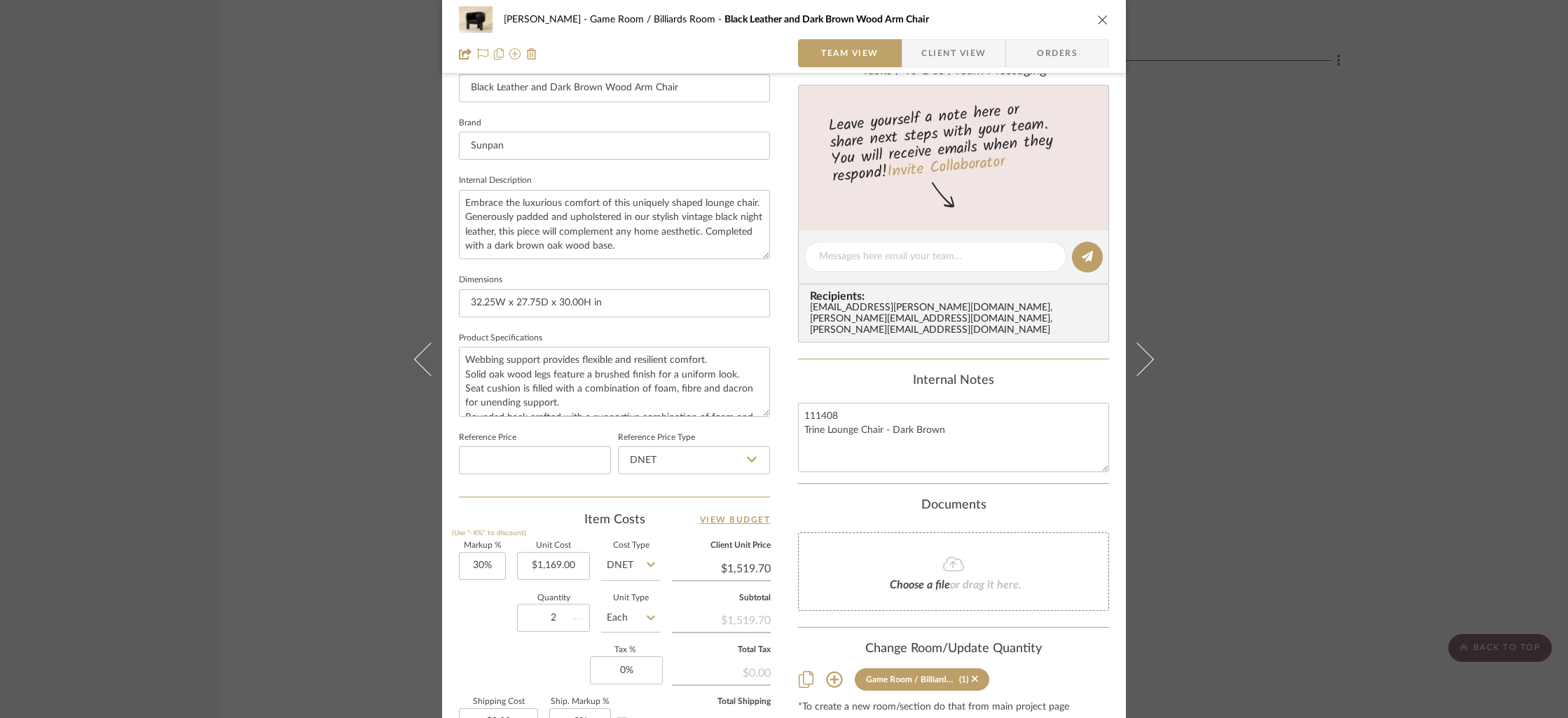
click at [1097, 15] on icon "close" at bounding box center [1103, 20] width 11 height 11
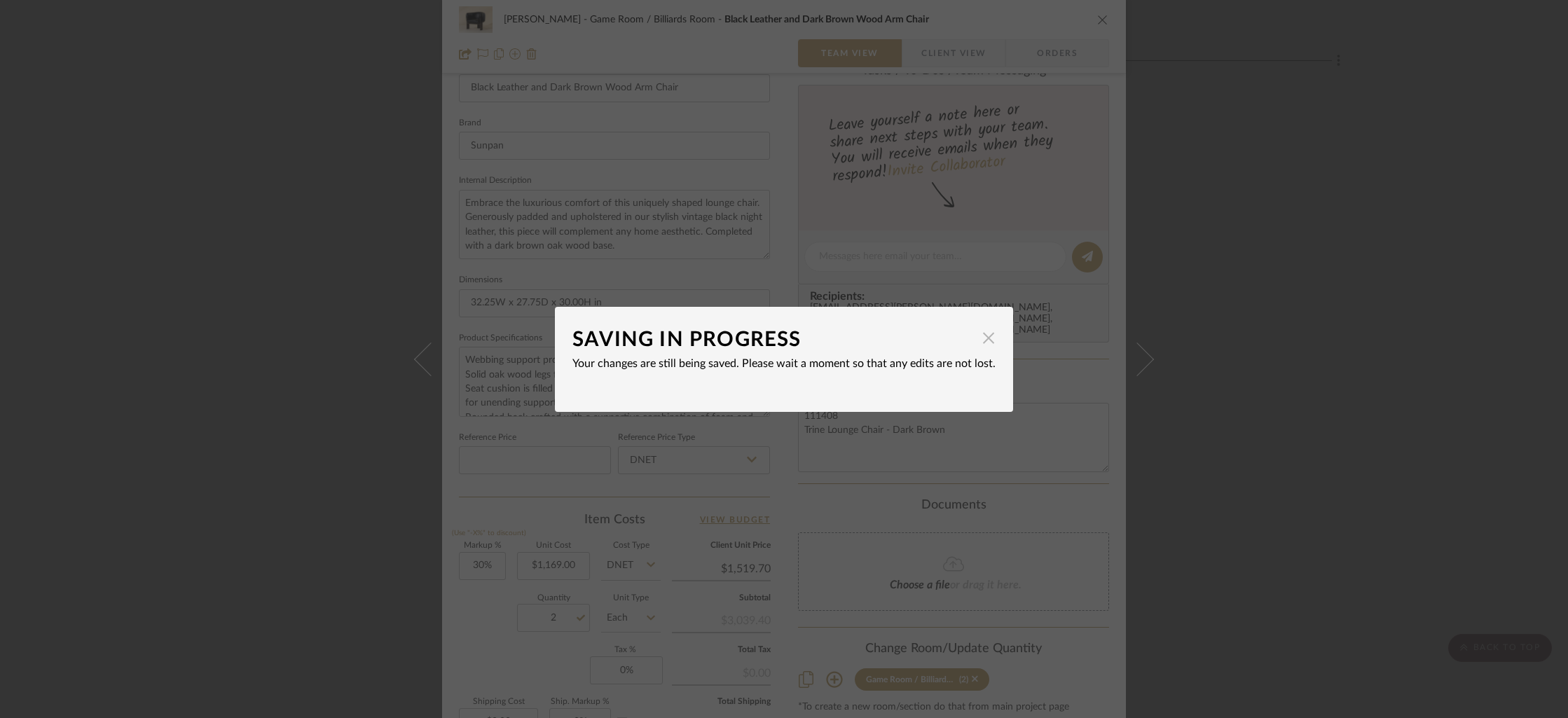
click at [984, 340] on span "button" at bounding box center [989, 338] width 28 height 28
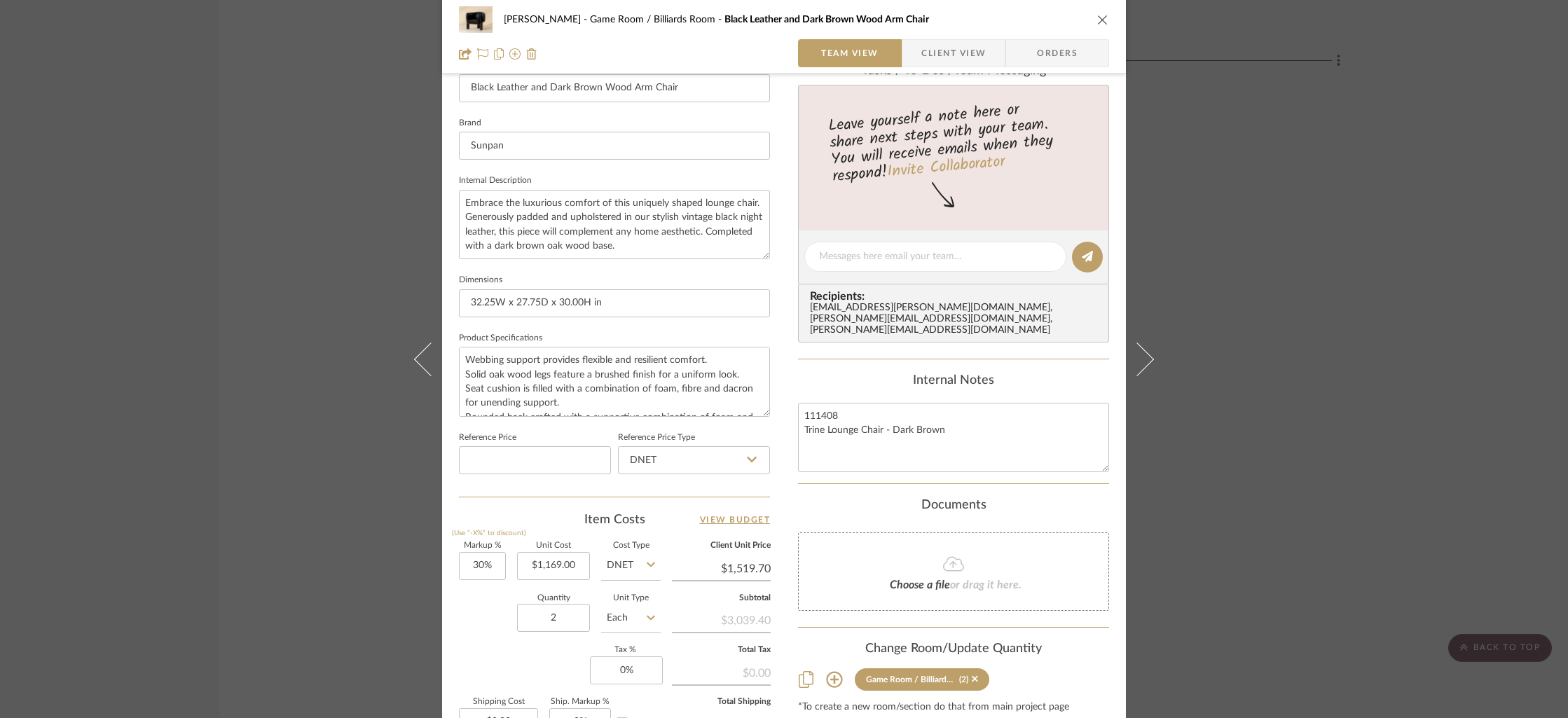
click at [1097, 15] on icon "close" at bounding box center [1103, 20] width 11 height 11
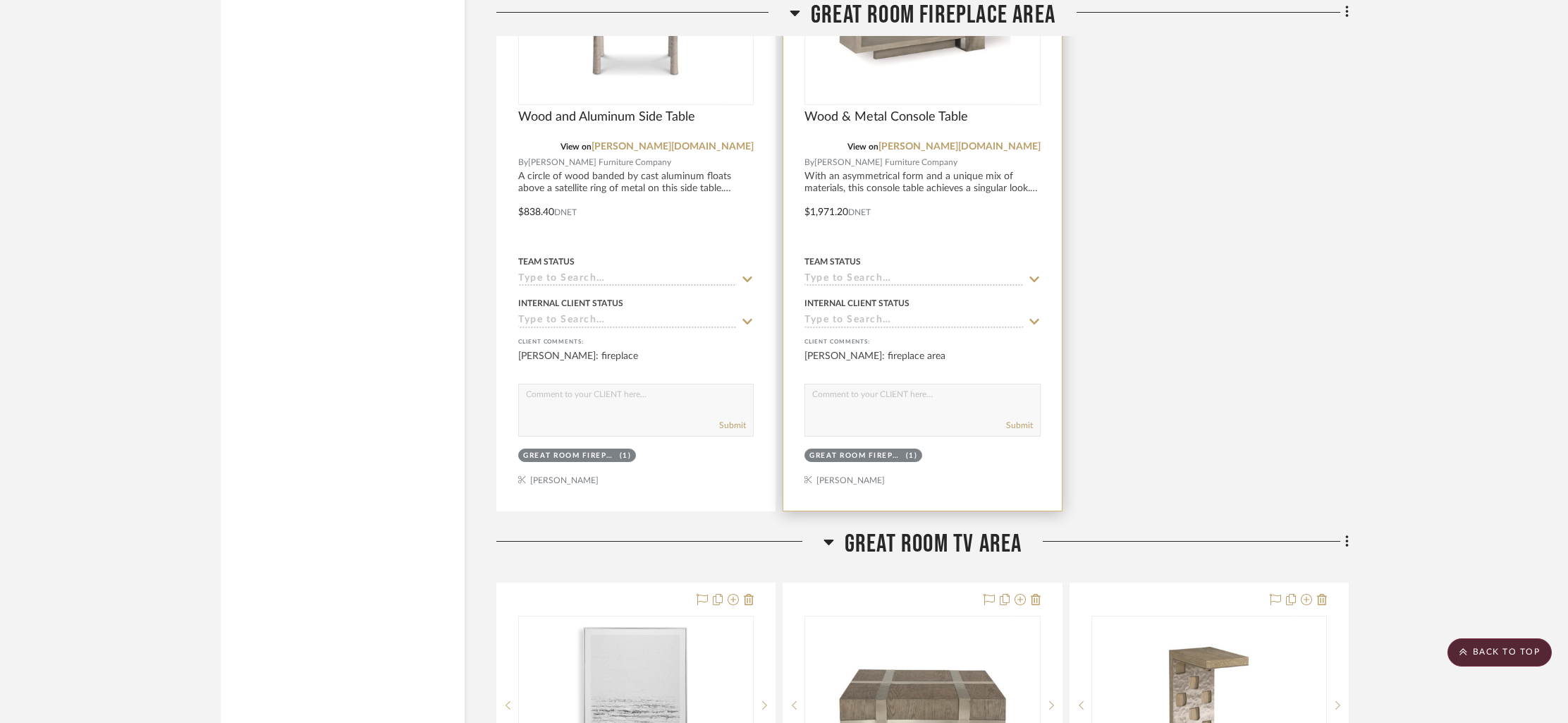
scroll to position [5930, 0]
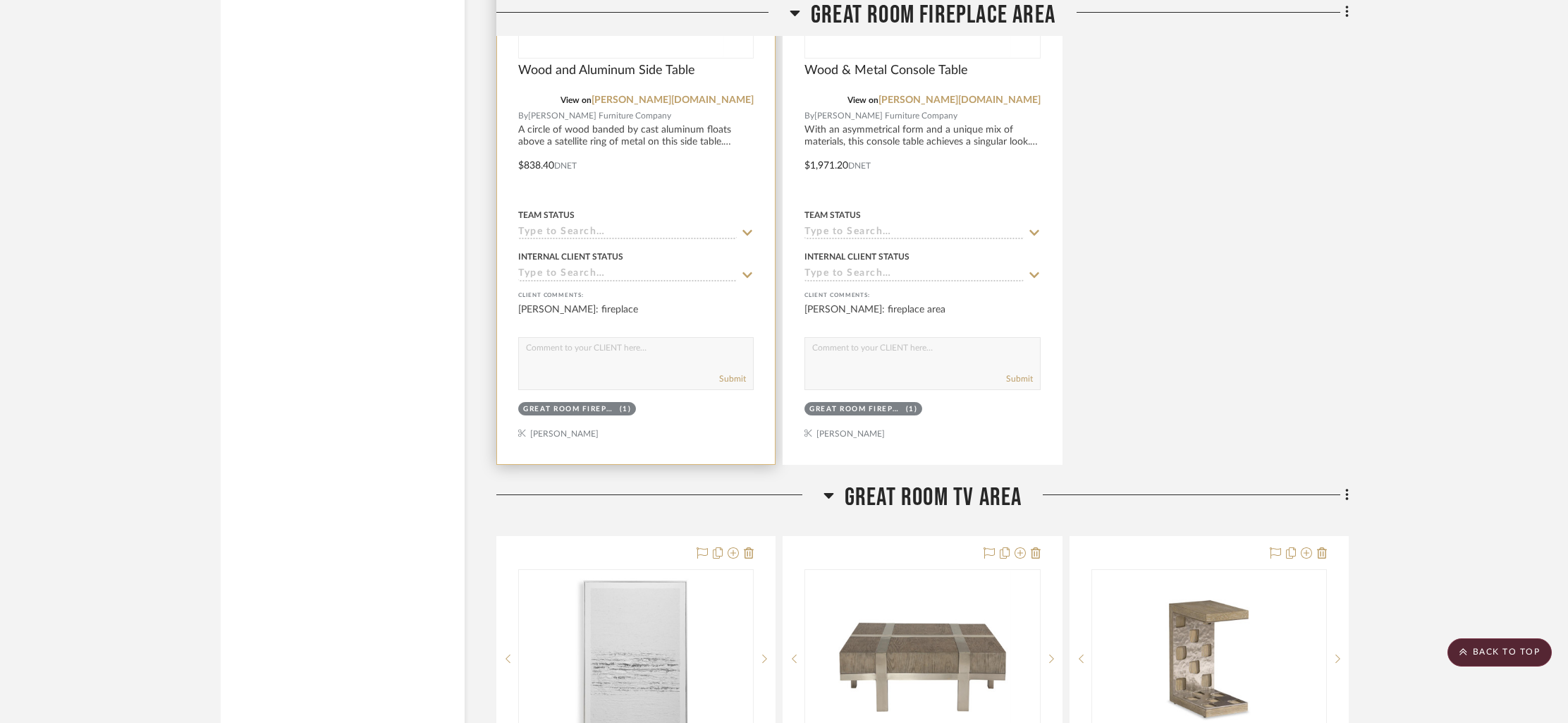
click at [738, 71] on div "Wood and Aluminum Side Table" at bounding box center [636, 79] width 235 height 31
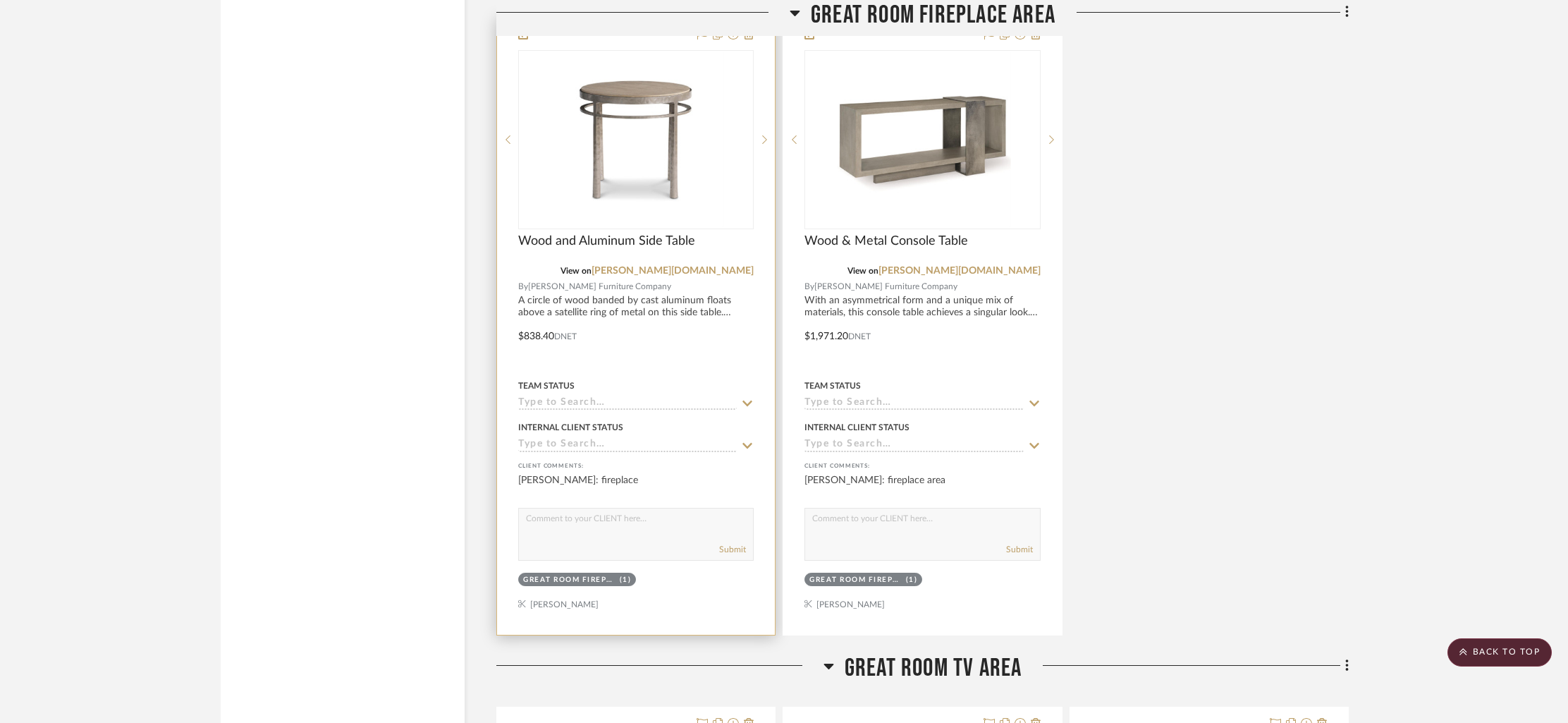
scroll to position [5752, 0]
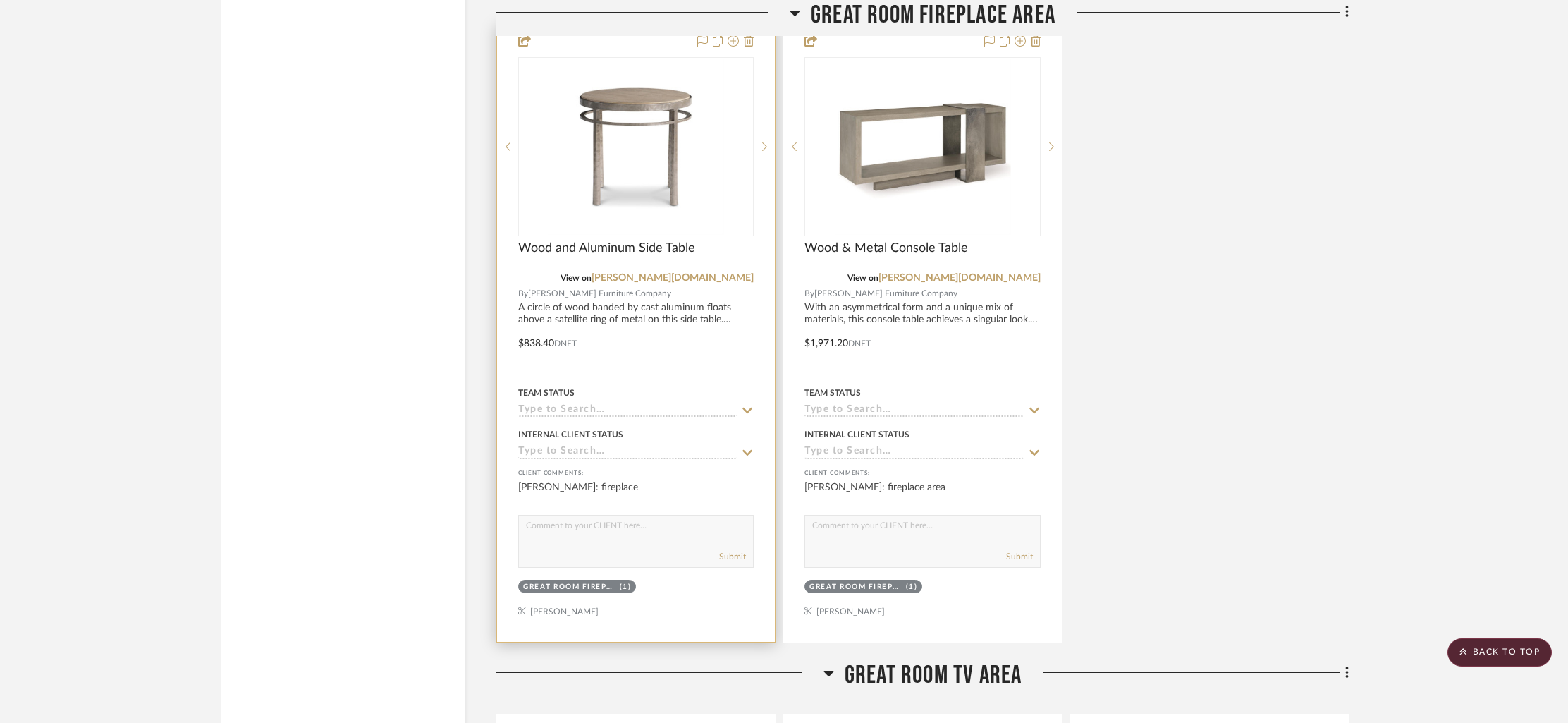
click at [728, 165] on div "0" at bounding box center [636, 147] width 235 height 178
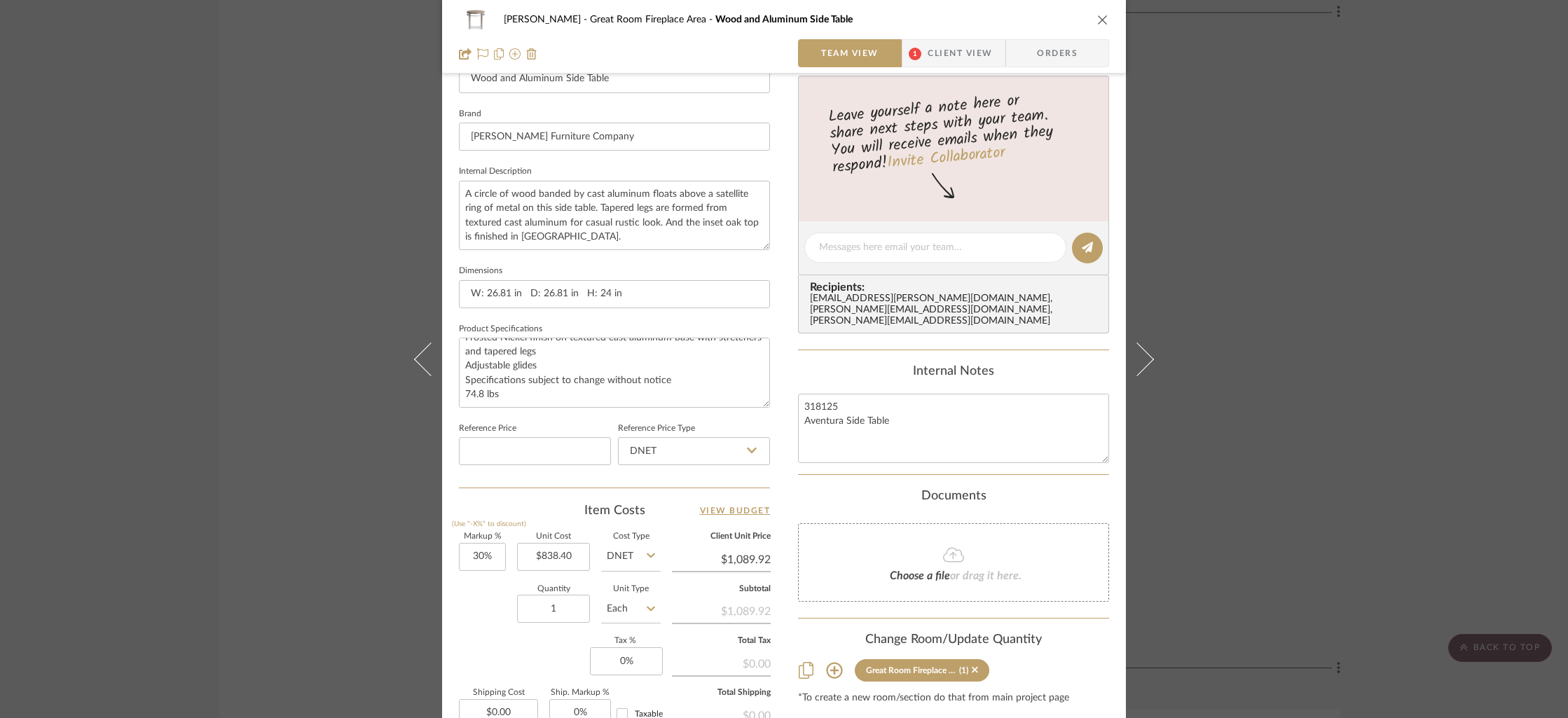
scroll to position [435, 0]
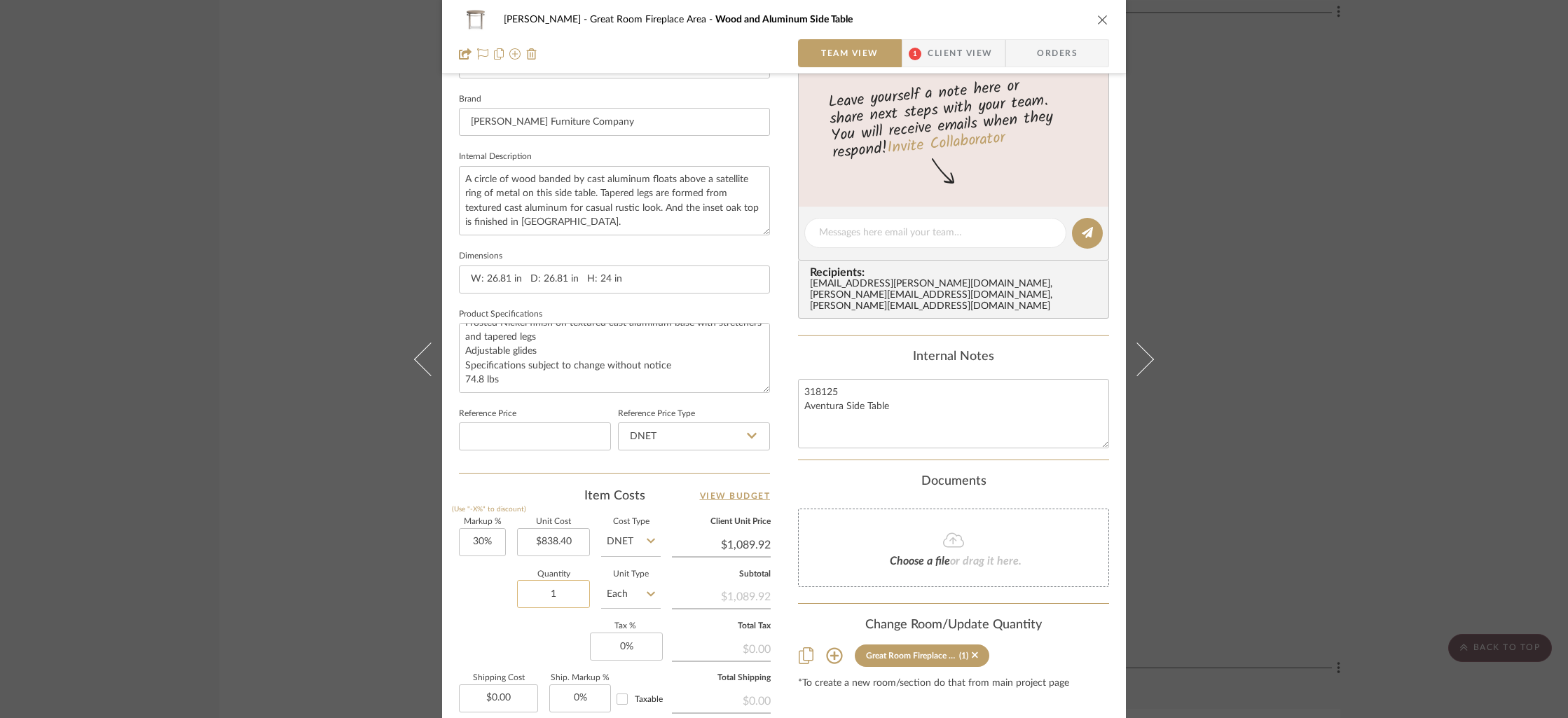
drag, startPoint x: 559, startPoint y: 593, endPoint x: 518, endPoint y: 595, distance: 41.0
click at [518, 595] on input "1" at bounding box center [554, 593] width 73 height 28
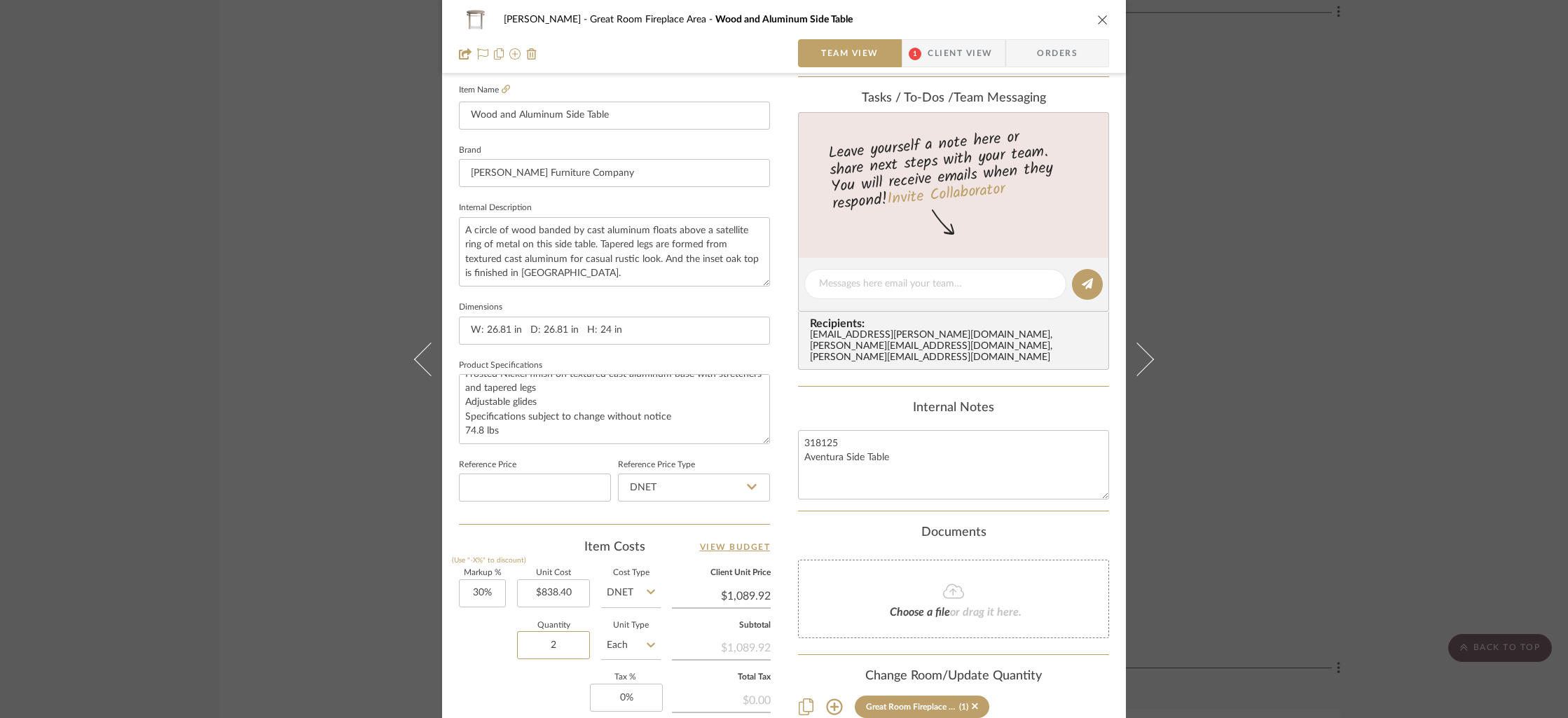
scroll to position [378, 0]
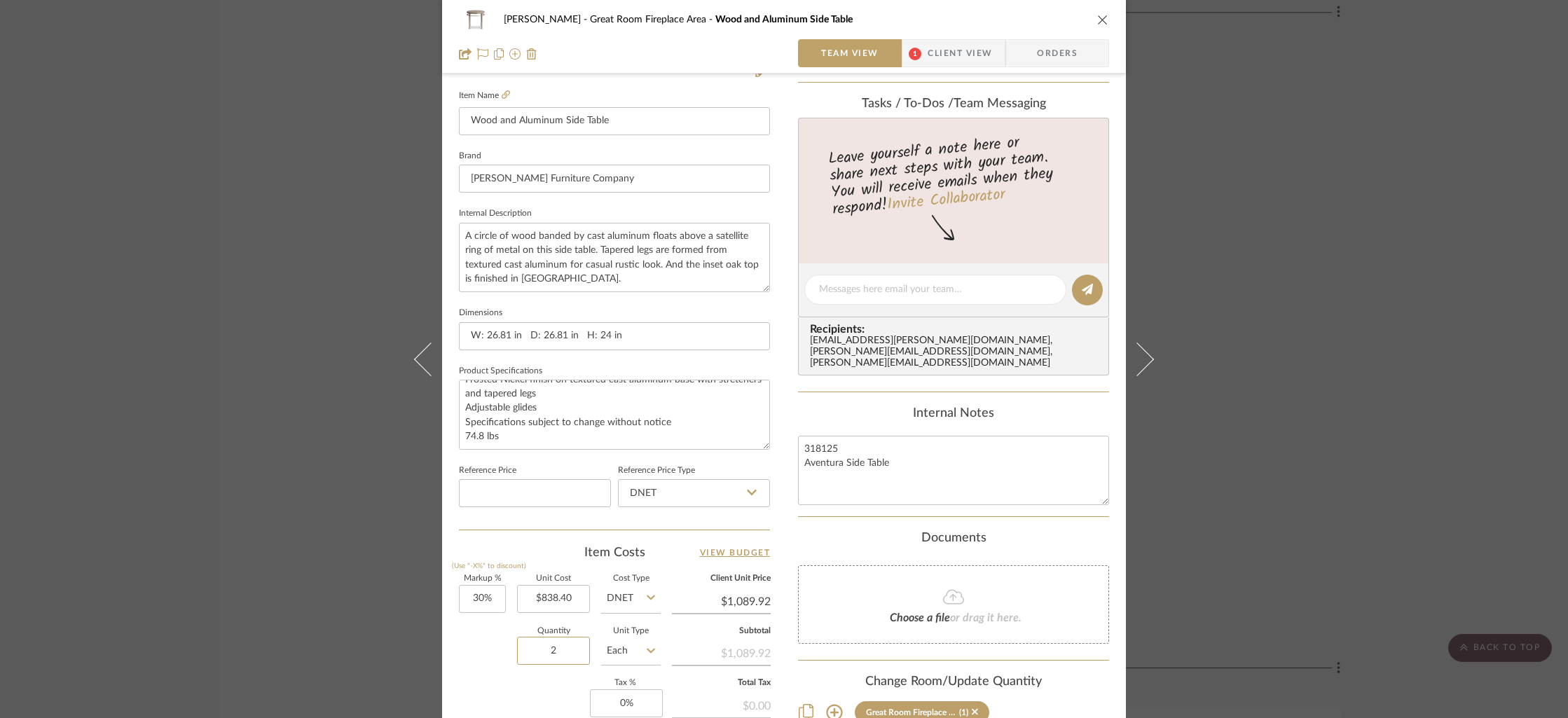
type input "2"
click at [789, 403] on div "[PERSON_NAME] Great Room Fireplace Area Wood and Aluminum Side Table Team View …" at bounding box center [784, 280] width 684 height 1293
click at [965, 55] on span "Client View" at bounding box center [960, 52] width 65 height 28
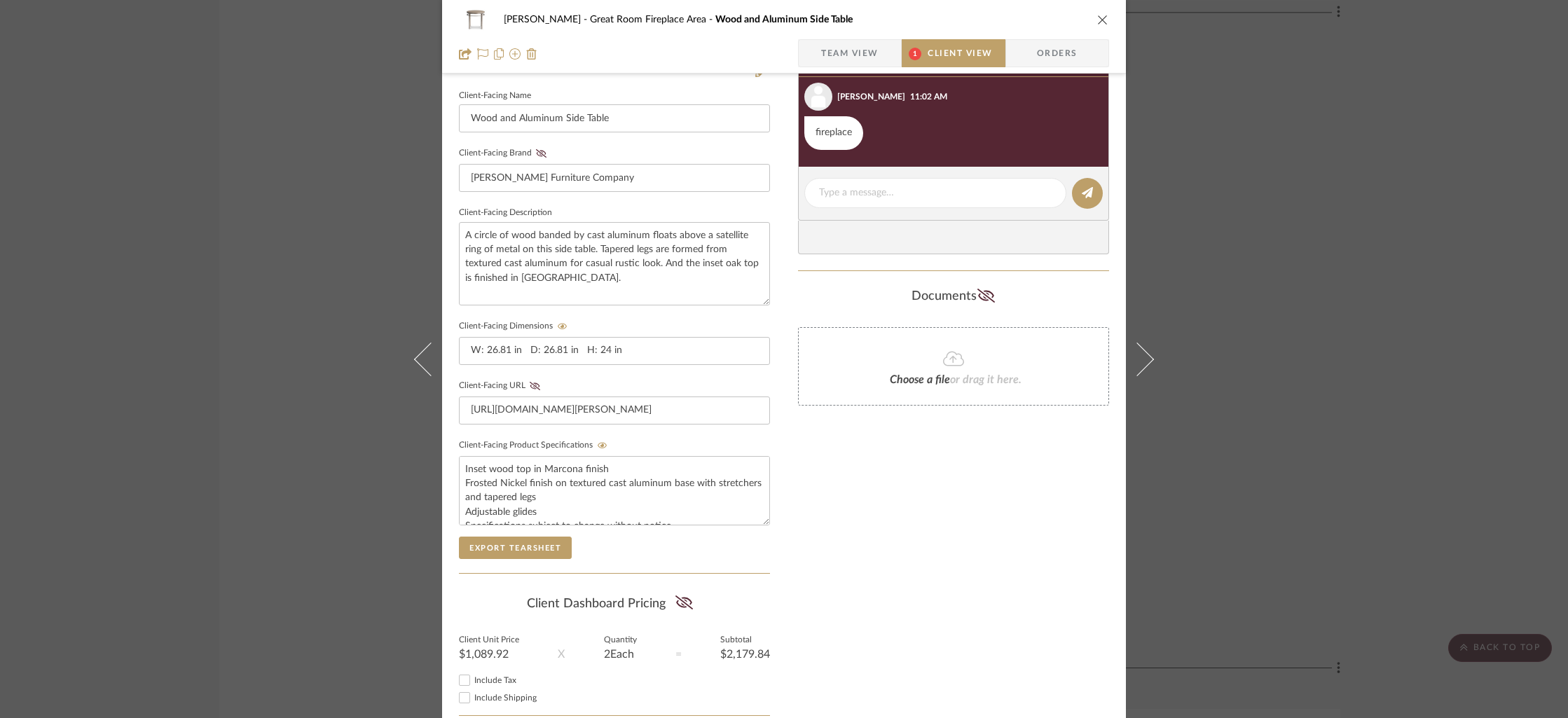
scroll to position [0, 0]
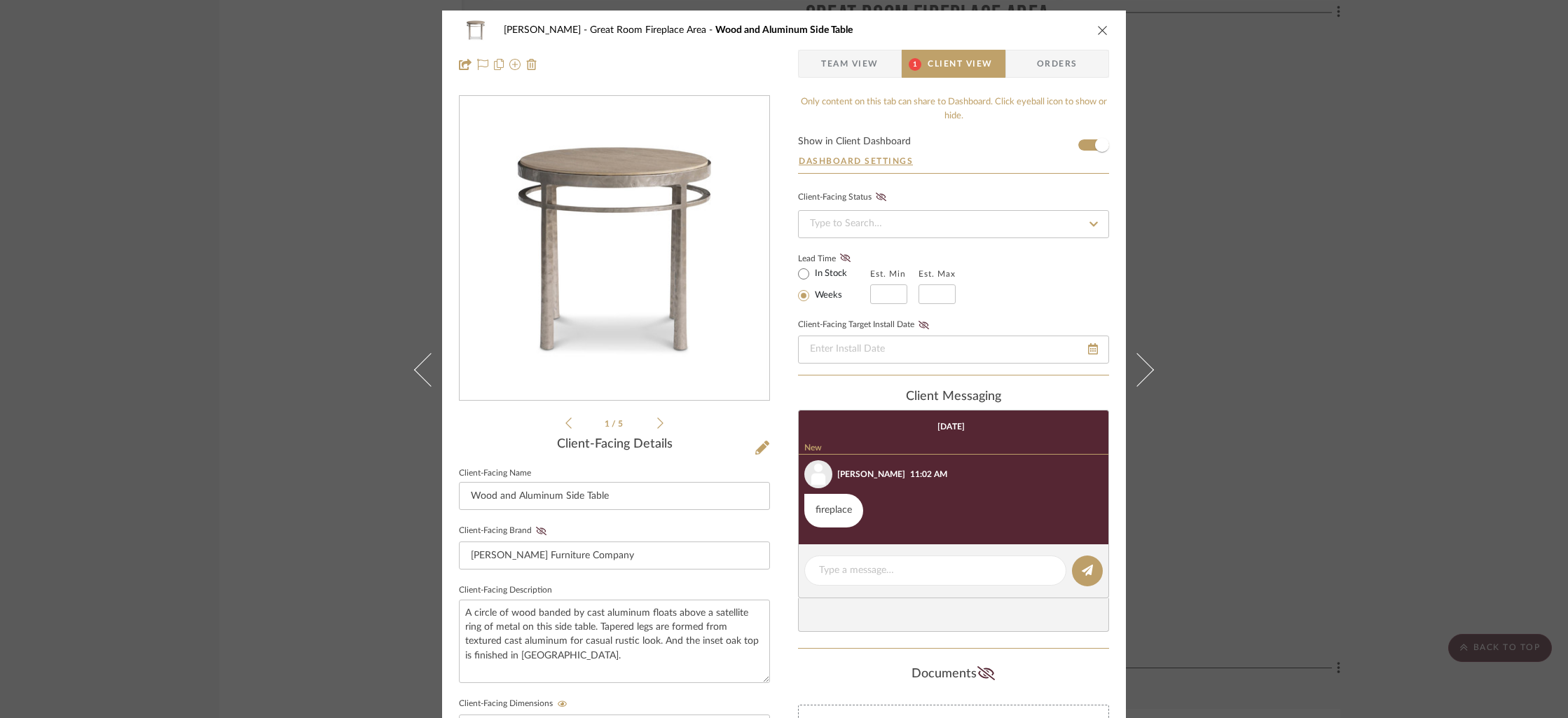
click at [1097, 29] on icon "close" at bounding box center [1103, 30] width 11 height 11
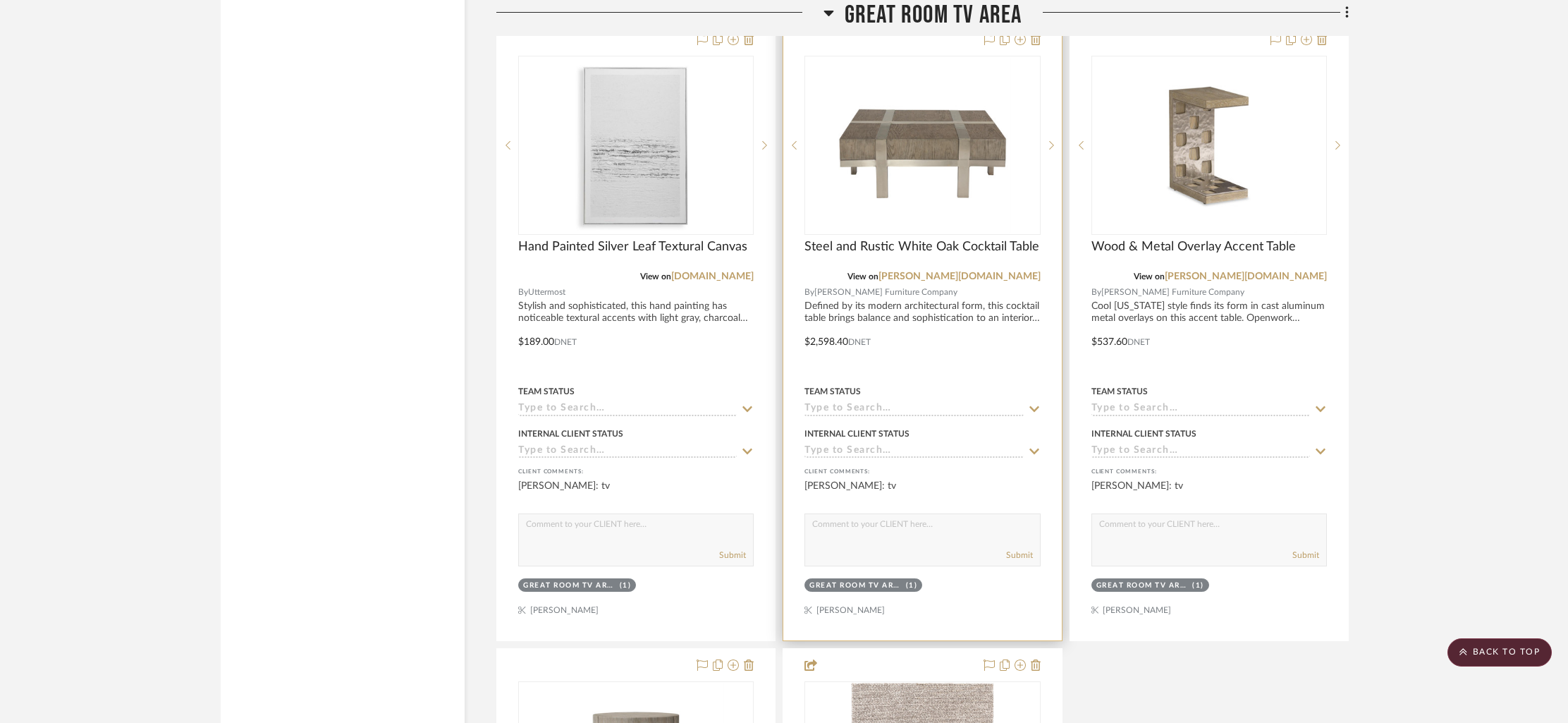
scroll to position [6422, 0]
